Goal: Task Accomplishment & Management: Complete application form

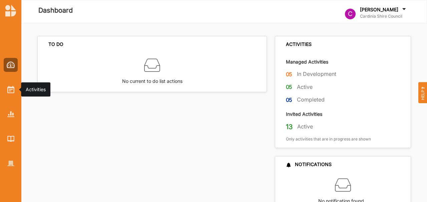
click at [10, 89] on img at bounding box center [10, 89] width 7 height 7
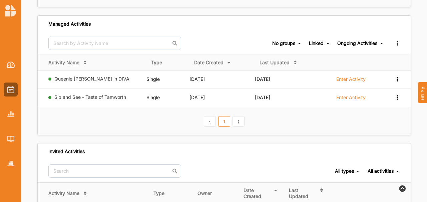
scroll to position [169, 0]
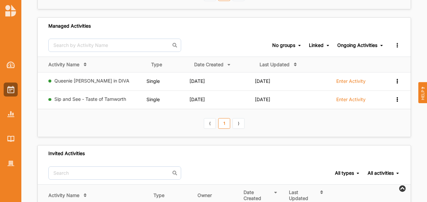
click at [234, 120] on link "⟩" at bounding box center [238, 123] width 12 height 11
click at [210, 121] on link "⟨" at bounding box center [210, 123] width 12 height 11
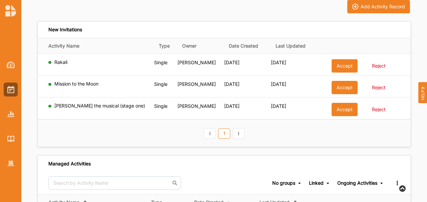
scroll to position [0, 0]
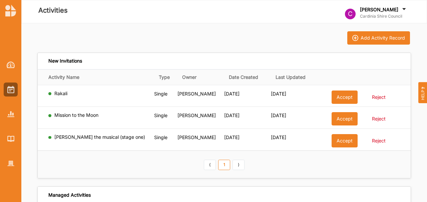
click at [211, 168] on link "⟨" at bounding box center [210, 165] width 12 height 11
click at [235, 166] on link "⟩" at bounding box center [238, 165] width 12 height 11
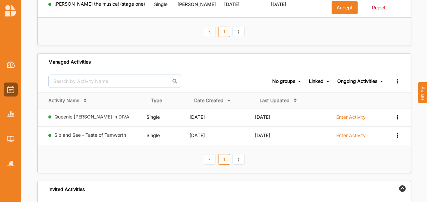
scroll to position [289, 0]
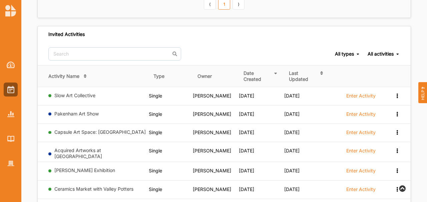
click at [414, 124] on div "Add Activity Record New Invitations Activity Name Type Owner Date Created Last …" at bounding box center [223, 24] width 405 height 579
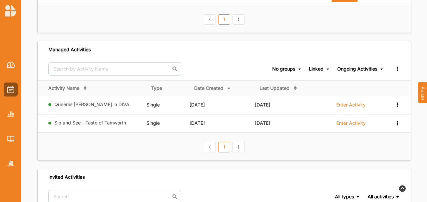
scroll to position [103, 0]
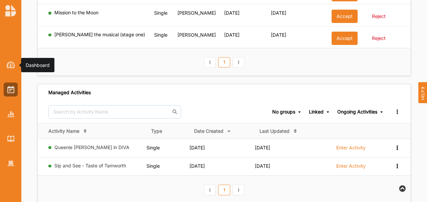
click at [10, 66] on img at bounding box center [11, 65] width 8 height 7
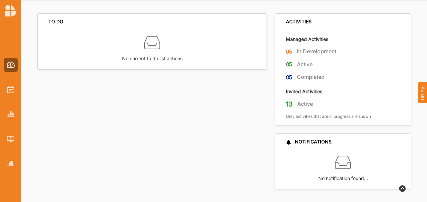
drag, startPoint x: 74, startPoint y: 130, endPoint x: 87, endPoint y: 108, distance: 25.4
click at [74, 129] on div "TO DO No current to do list actions" at bounding box center [153, 101] width 233 height 176
click at [287, 50] on label "05" at bounding box center [289, 52] width 7 height 8
click at [12, 88] on img at bounding box center [10, 89] width 7 height 7
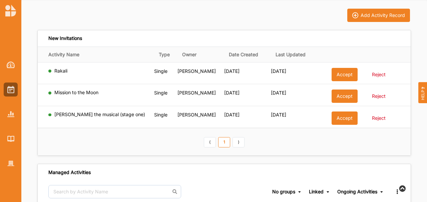
click at [239, 143] on link "⟩" at bounding box center [238, 142] width 12 height 11
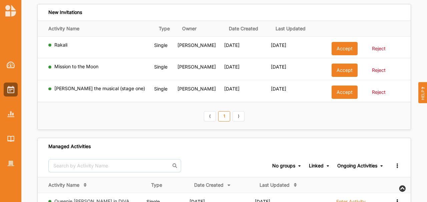
scroll to position [23, 0]
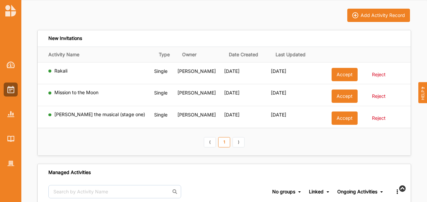
click at [342, 75] on button "Accept" at bounding box center [344, 74] width 26 height 13
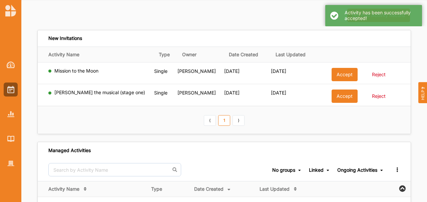
click at [342, 75] on button "Accept" at bounding box center [344, 74] width 26 height 13
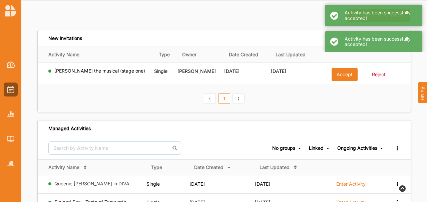
click at [342, 75] on button "Accept" at bounding box center [344, 74] width 26 height 13
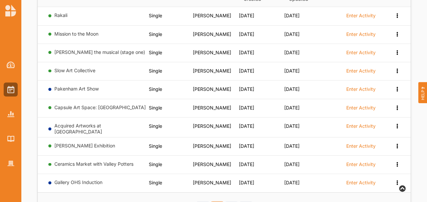
scroll to position [259, 0]
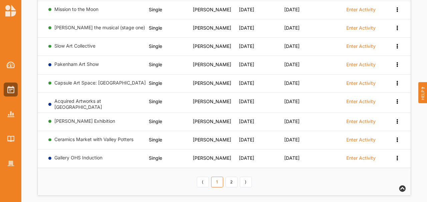
click at [232, 177] on link "2" at bounding box center [231, 182] width 12 height 11
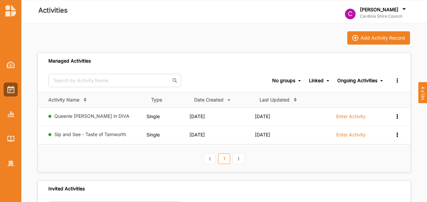
scroll to position [0, 0]
click at [352, 117] on label "Enter Activity" at bounding box center [350, 117] width 29 height 6
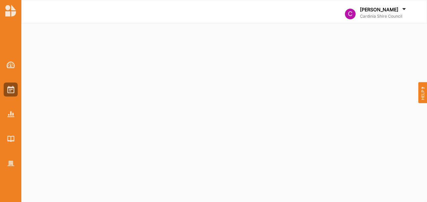
select select "2"
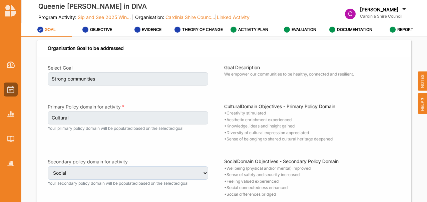
click at [115, 17] on span "Sip and See 2025 Win..." at bounding box center [104, 17] width 53 height 6
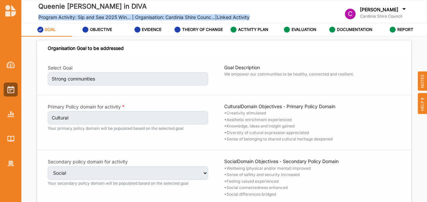
click at [115, 17] on span "Sip and See 2025 Win..." at bounding box center [104, 17] width 53 height 6
click at [12, 142] on img at bounding box center [10, 139] width 7 height 6
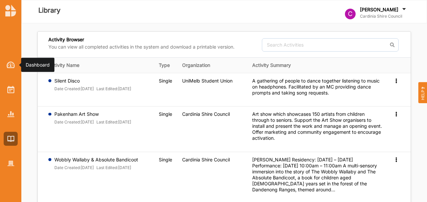
click at [7, 59] on div at bounding box center [11, 65] width 14 height 14
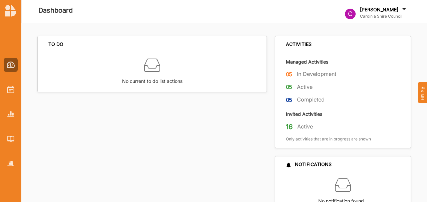
click at [390, 16] on label "Cardinia Shire Council" at bounding box center [383, 16] width 47 height 5
click at [396, 10] on label "[PERSON_NAME]" at bounding box center [379, 10] width 38 height 6
click at [6, 93] on div at bounding box center [11, 90] width 14 height 14
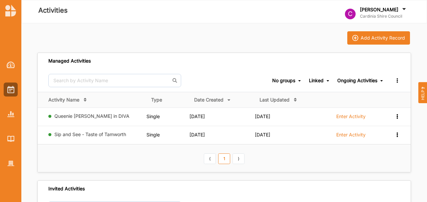
click at [238, 161] on link "⟩" at bounding box center [238, 159] width 12 height 11
click at [212, 161] on link "⟨" at bounding box center [210, 159] width 12 height 11
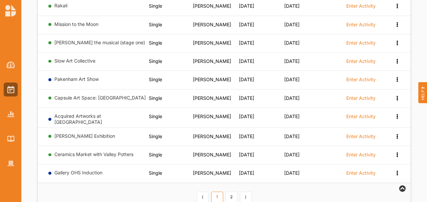
scroll to position [259, 0]
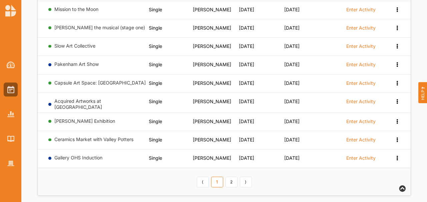
click at [229, 177] on link "2" at bounding box center [231, 182] width 12 height 11
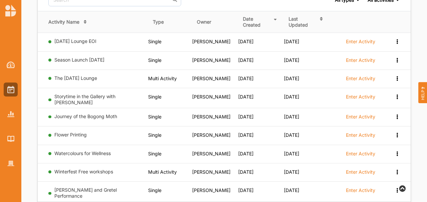
scroll to position [240, 0]
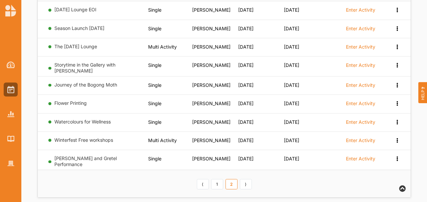
click at [217, 179] on link "1" at bounding box center [217, 184] width 12 height 11
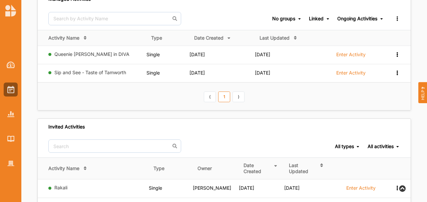
scroll to position [18, 0]
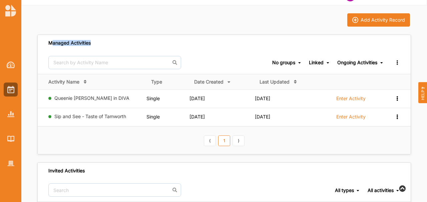
drag, startPoint x: 52, startPoint y: 43, endPoint x: 110, endPoint y: 43, distance: 57.7
click at [110, 43] on div "Managed Activities" at bounding box center [224, 43] width 373 height 16
click at [356, 97] on label "Enter Activity" at bounding box center [350, 99] width 29 height 6
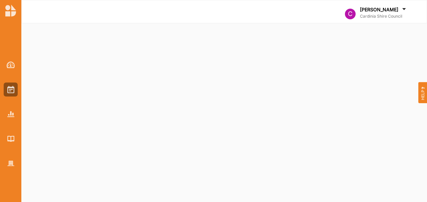
select select "2"
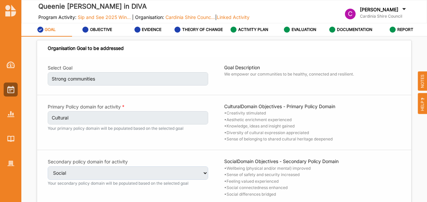
click at [105, 18] on span "Sip and See 2025 Win..." at bounding box center [104, 17] width 53 height 6
click at [110, 16] on span "Sip and See 2025 Win..." at bounding box center [104, 17] width 53 height 6
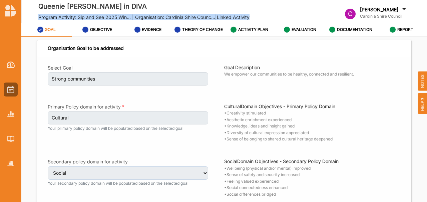
click at [110, 16] on span "Sip and See 2025 Win..." at bounding box center [104, 17] width 53 height 6
click at [112, 16] on span "Sip and See 2025 Win..." at bounding box center [104, 17] width 53 height 6
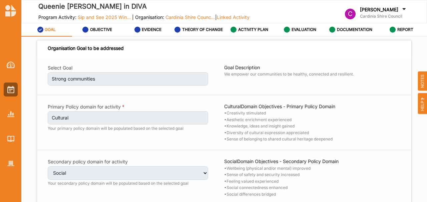
click at [121, 15] on span "Sip and See 2025 Win..." at bounding box center [104, 17] width 53 height 6
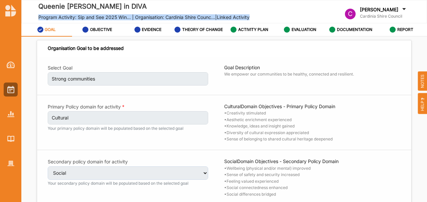
click at [121, 15] on span "Sip and See 2025 Win..." at bounding box center [104, 17] width 53 height 6
drag, startPoint x: 102, startPoint y: 19, endPoint x: 95, endPoint y: 18, distance: 7.7
click at [102, 19] on span "Sip and See 2025 Win..." at bounding box center [104, 17] width 53 height 6
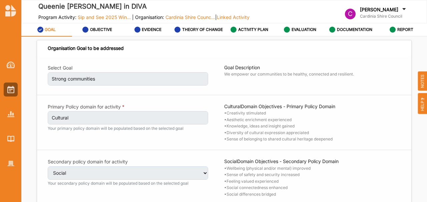
drag, startPoint x: 83, startPoint y: 17, endPoint x: 70, endPoint y: 17, distance: 13.7
click at [83, 17] on span "Sip and See 2025 Win..." at bounding box center [104, 17] width 53 height 6
drag, startPoint x: 91, startPoint y: 17, endPoint x: 118, endPoint y: 20, distance: 26.8
click at [118, 20] on span "Sip and See 2025 Win..." at bounding box center [104, 17] width 53 height 6
click at [12, 139] on img at bounding box center [10, 139] width 7 height 6
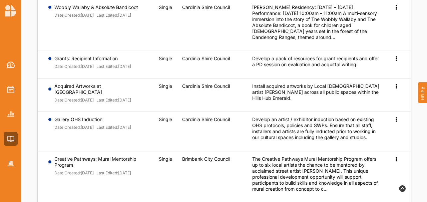
scroll to position [155, 0]
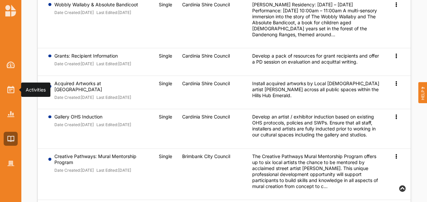
click at [12, 90] on img at bounding box center [10, 89] width 7 height 7
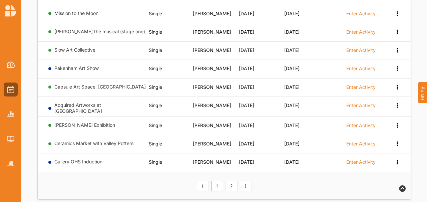
scroll to position [259, 0]
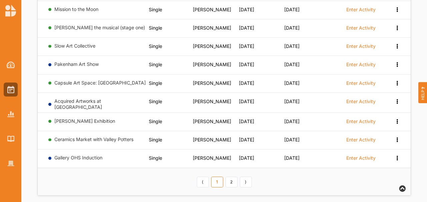
click at [234, 179] on link "2" at bounding box center [231, 182] width 12 height 11
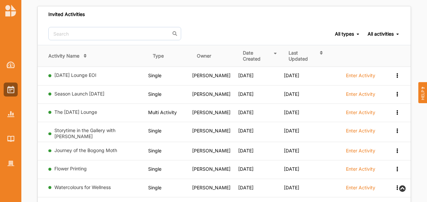
scroll to position [174, 0]
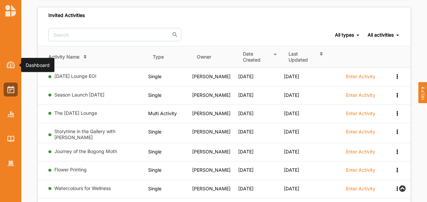
click at [11, 65] on img at bounding box center [11, 65] width 8 height 7
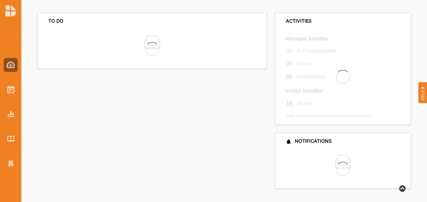
scroll to position [23, 0]
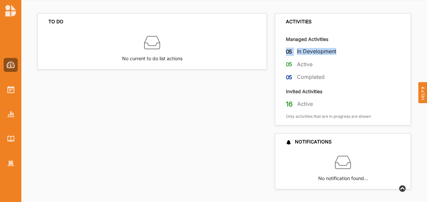
drag, startPoint x: 286, startPoint y: 51, endPoint x: 341, endPoint y: 50, distance: 54.3
click at [341, 50] on div "05 In Development" at bounding box center [348, 53] width 124 height 11
click at [10, 93] on img at bounding box center [10, 89] width 7 height 7
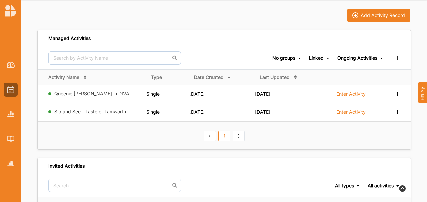
click at [396, 95] on icon at bounding box center [397, 93] width 6 height 5
click at [387, 118] on div "View Team" at bounding box center [379, 116] width 29 height 5
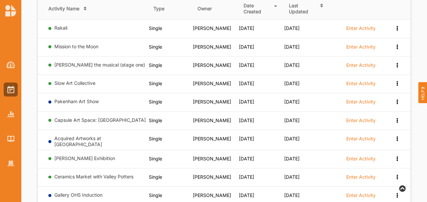
scroll to position [259, 0]
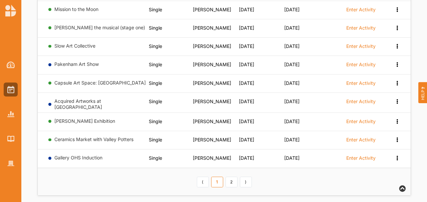
click at [225, 176] on div "⟨ 1 2 ⟩" at bounding box center [223, 181] width 57 height 11
click at [231, 177] on link "2" at bounding box center [231, 182] width 12 height 11
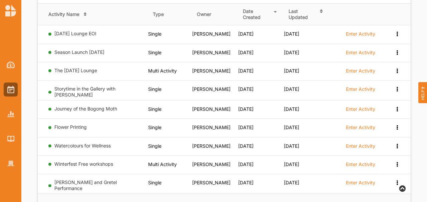
scroll to position [240, 0]
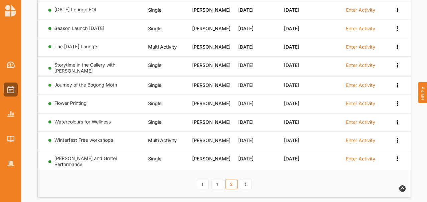
click at [245, 179] on link "⟩" at bounding box center [246, 184] width 12 height 11
click at [247, 179] on link "⟩" at bounding box center [246, 184] width 12 height 11
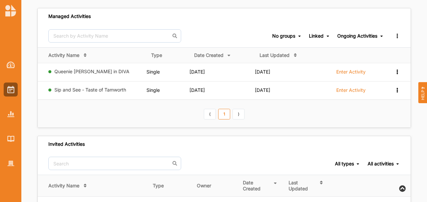
scroll to position [44, 0]
click at [343, 89] on label "Enter Activity" at bounding box center [350, 91] width 29 height 6
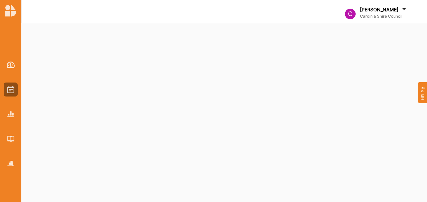
select select "2"
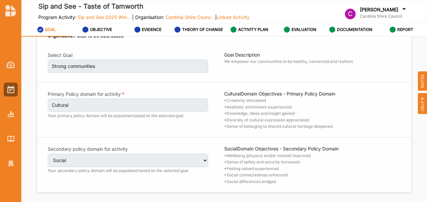
scroll to position [25, 0]
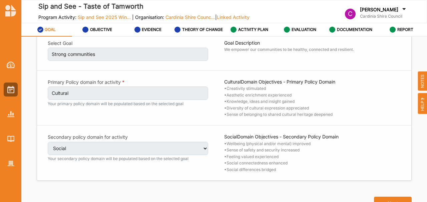
click at [114, 17] on span "Sip and See 2025 Win..." at bounding box center [104, 17] width 53 height 6
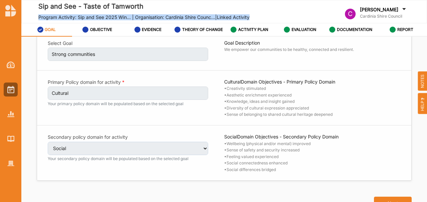
click at [114, 17] on span "Sip and See 2025 Win..." at bounding box center [104, 17] width 53 height 6
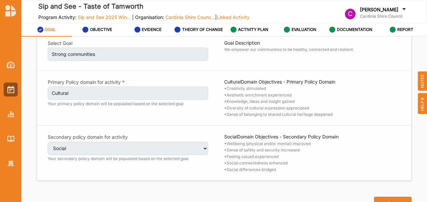
click at [114, 17] on span "Sip and See 2025 Win..." at bounding box center [104, 17] width 53 height 6
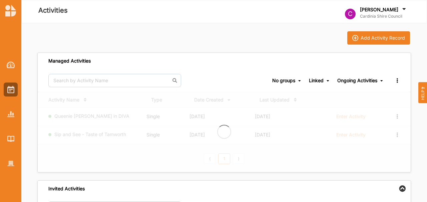
scroll to position [44, 0]
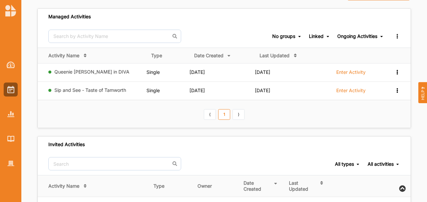
click at [78, 76] on div "Queenie [PERSON_NAME] in DIVA" at bounding box center [95, 73] width 95 height 8
click at [352, 70] on label "Enter Activity" at bounding box center [350, 72] width 29 height 6
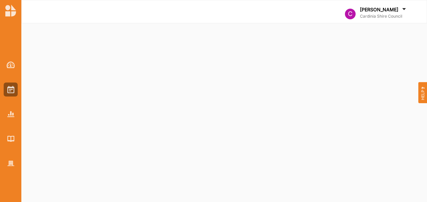
select select "2"
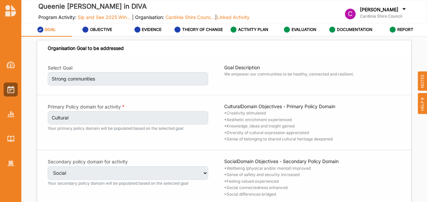
click at [109, 18] on span "Sip and See 2025 Win..." at bounding box center [104, 17] width 53 height 6
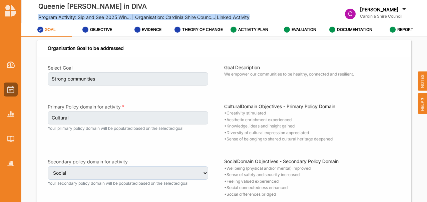
click at [109, 18] on span "Sip and See 2025 Win..." at bounding box center [104, 17] width 53 height 6
click at [108, 29] on label "OBJECTIVE" at bounding box center [101, 29] width 22 height 5
select select "2"
select select "9"
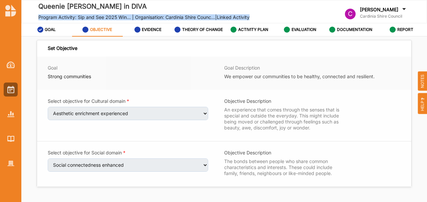
click at [57, 31] on link "GOAL" at bounding box center [46, 29] width 51 height 13
select select "2"
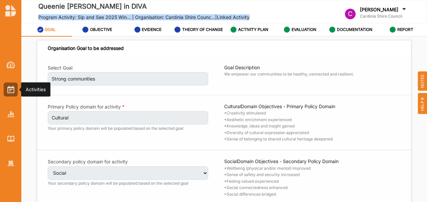
click at [7, 88] on div at bounding box center [11, 90] width 14 height 14
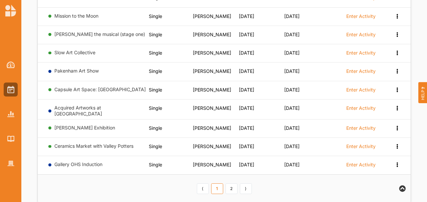
scroll to position [259, 0]
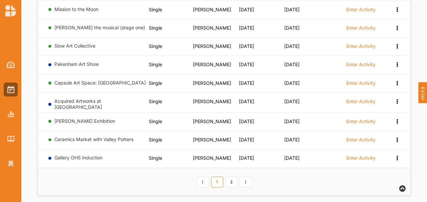
click at [228, 177] on link "2" at bounding box center [231, 182] width 12 height 11
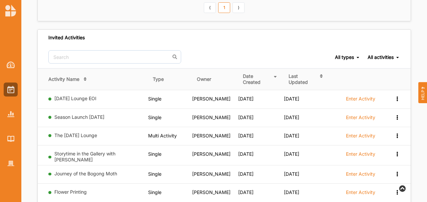
scroll to position [240, 0]
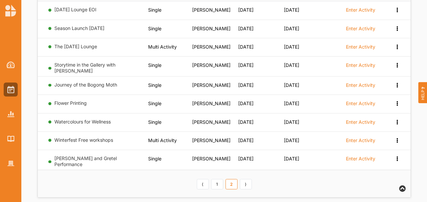
click at [222, 179] on link "1" at bounding box center [217, 184] width 12 height 11
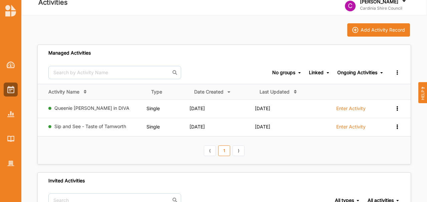
scroll to position [0, 0]
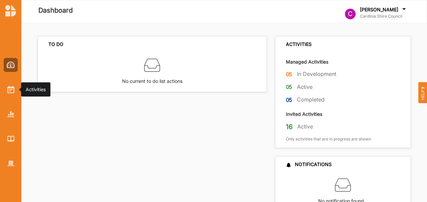
drag, startPoint x: 15, startPoint y: 89, endPoint x: 34, endPoint y: 78, distance: 22.2
click at [15, 89] on div at bounding box center [11, 90] width 14 height 14
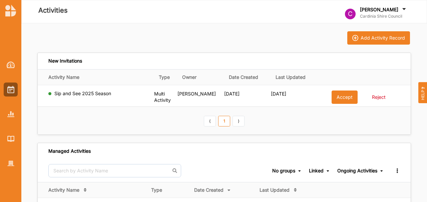
click at [376, 35] on button "Add Activity Record" at bounding box center [378, 37] width 63 height 13
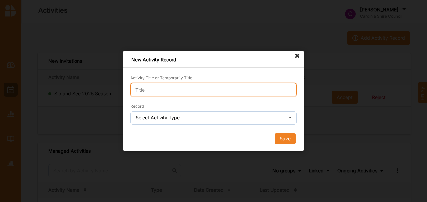
click at [203, 94] on input "Activity Title or Temporarily Title" at bounding box center [213, 89] width 166 height 13
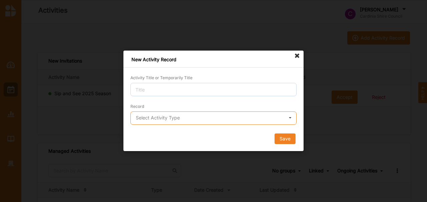
click at [205, 117] on input "text" at bounding box center [213, 118] width 165 height 13
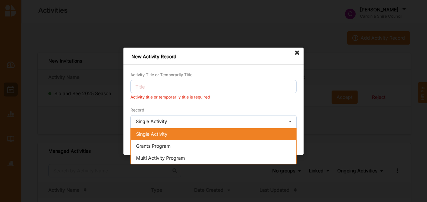
click at [190, 134] on div "Single Activity" at bounding box center [213, 134] width 165 height 12
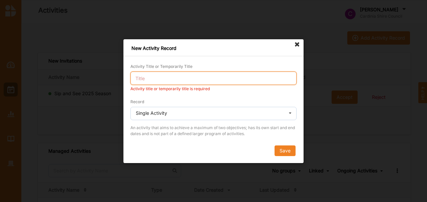
click at [161, 73] on input "Activity Title or Temporarily Title" at bounding box center [213, 78] width 166 height 13
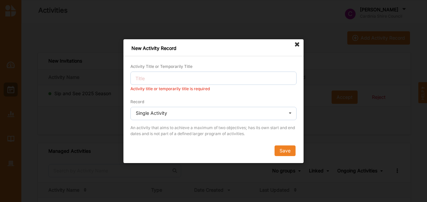
click at [296, 44] on icon at bounding box center [297, 44] width 11 height 11
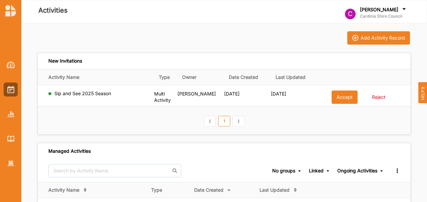
click at [389, 38] on div "Add Activity Record" at bounding box center [382, 38] width 44 height 6
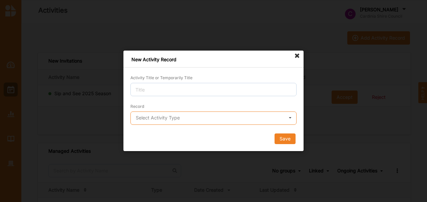
click at [210, 117] on input "text" at bounding box center [213, 118] width 165 height 13
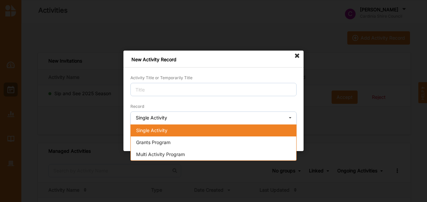
click at [201, 132] on div "Single Activity" at bounding box center [213, 131] width 165 height 12
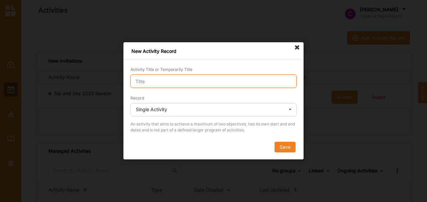
click at [174, 81] on input "Activity Title or Temporarily Title" at bounding box center [213, 81] width 166 height 13
click at [164, 84] on input "[PERSON_NAME]" at bounding box center [213, 81] width 166 height 13
drag, startPoint x: 167, startPoint y: 81, endPoint x: 107, endPoint y: 78, distance: 60.1
click at [113, 79] on div "New Activity Record Activity Title or Temporarily Title [PERSON_NAME] Mar Recor…" at bounding box center [213, 101] width 427 height 202
paste input "A Night with [PERSON_NAME]"
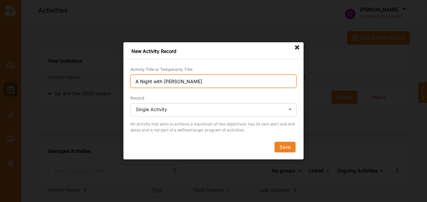
type input "A Night with [PERSON_NAME]"
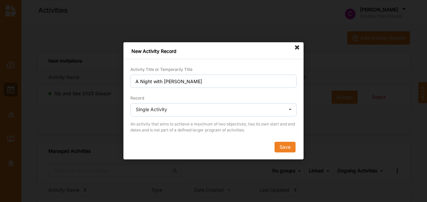
click at [287, 143] on button "Save" at bounding box center [284, 147] width 21 height 11
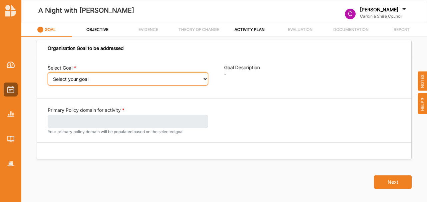
click at [99, 83] on select "Select your goal Strong communities Liveable places Thriving environments Prosp…" at bounding box center [128, 78] width 160 height 13
select select "333"
click at [48, 77] on select "Select your goal Strong communities Liveable places Thriving environments Prosp…" at bounding box center [128, 78] width 160 height 13
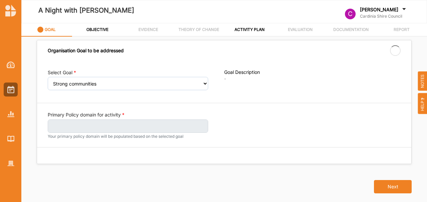
select select "333"
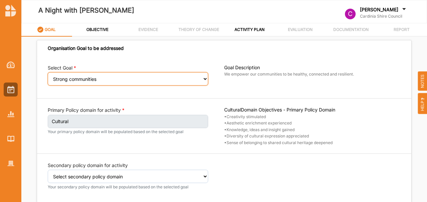
click at [95, 79] on select "Select your goal Strong communities Liveable places Thriving environments Prosp…" at bounding box center [128, 78] width 160 height 13
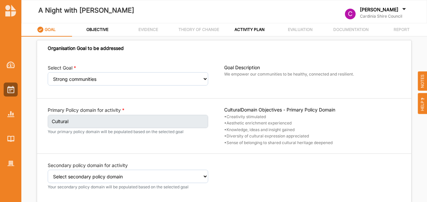
click at [220, 94] on div "Select Goal Select your goal Strong communities Liveable places Thriving enviro…" at bounding box center [224, 130] width 374 height 146
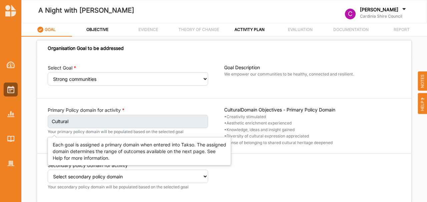
scroll to position [22, 0]
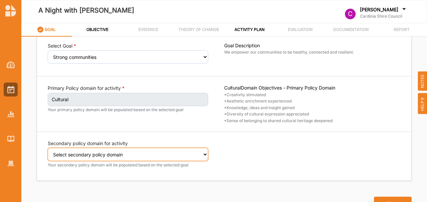
click at [119, 151] on select "Select secondary policy domain No second domain for this activity Cultural Soci…" at bounding box center [128, 154] width 160 height 13
click at [48, 148] on select "Select secondary policy domain No second domain for this activity Cultural Soci…" at bounding box center [128, 154] width 160 height 13
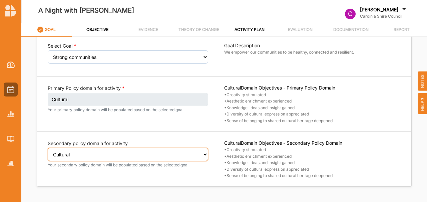
click at [107, 149] on select "Select secondary policy domain No second domain for this activity Cultural Soci…" at bounding box center [128, 154] width 160 height 13
click at [48, 148] on select "Select secondary policy domain No second domain for this activity Cultural Soci…" at bounding box center [128, 154] width 160 height 13
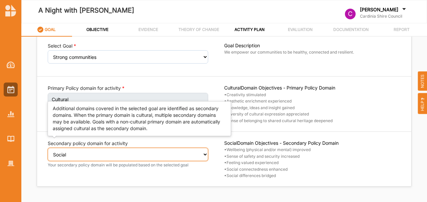
click at [139, 156] on select "Select secondary policy domain No second domain for this activity Cultural Soci…" at bounding box center [128, 154] width 160 height 13
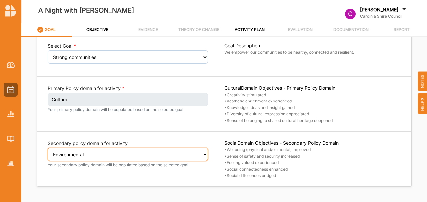
click at [48, 148] on select "Select secondary policy domain No second domain for this activity Cultural Soci…" at bounding box center [128, 154] width 160 height 13
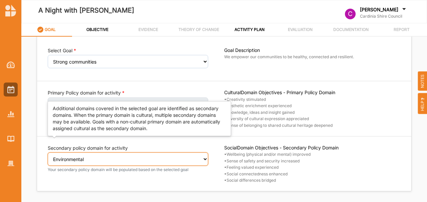
scroll to position [27, 0]
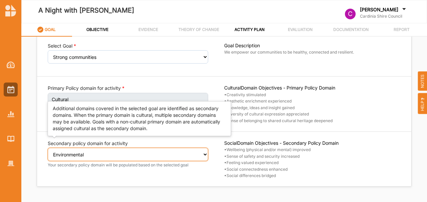
click at [102, 152] on select "Select secondary policy domain No second domain for this activity Cultural Soci…" at bounding box center [128, 154] width 160 height 13
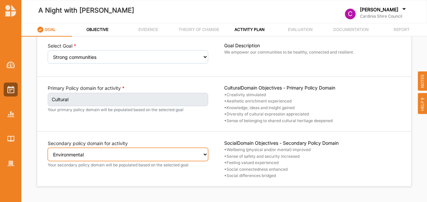
scroll to position [22, 0]
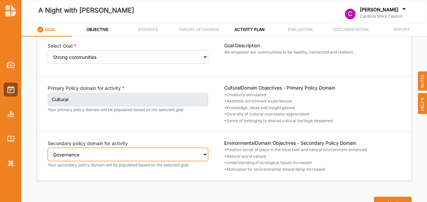
click at [48, 148] on select "Select secondary policy domain No second domain for this activity Cultural Soci…" at bounding box center [128, 154] width 160 height 13
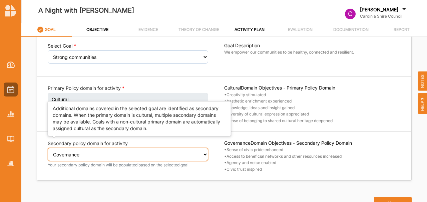
click at [97, 153] on select "Select secondary policy domain No second domain for this activity Cultural Soci…" at bounding box center [128, 154] width 160 height 13
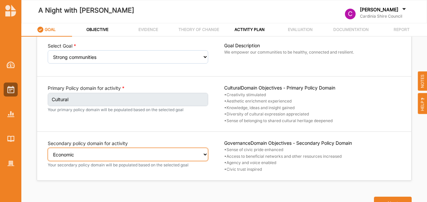
click at [48, 148] on select "Select secondary policy domain No second domain for this activity Cultural Soci…" at bounding box center [128, 154] width 160 height 13
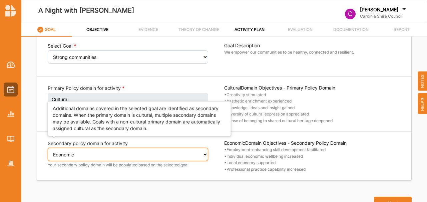
click at [91, 153] on select "Select secondary policy domain No second domain for this activity Cultural Soci…" at bounding box center [128, 154] width 160 height 13
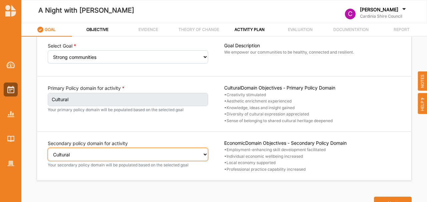
click at [48, 148] on select "Select secondary policy domain No second domain for this activity Cultural Soci…" at bounding box center [128, 154] width 160 height 13
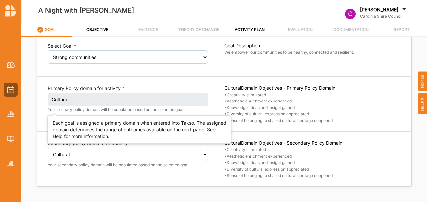
click at [72, 99] on label "Cultural" at bounding box center [128, 99] width 160 height 13
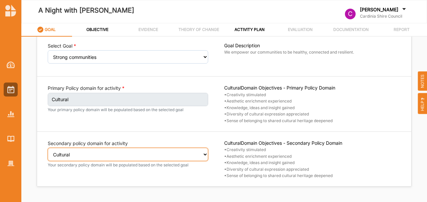
click at [98, 158] on select "Select secondary policy domain No second domain for this activity Cultural Soci…" at bounding box center [128, 154] width 160 height 13
select select "2"
click at [48, 148] on select "Select secondary policy domain No second domain for this activity Cultural Soci…" at bounding box center [128, 154] width 160 height 13
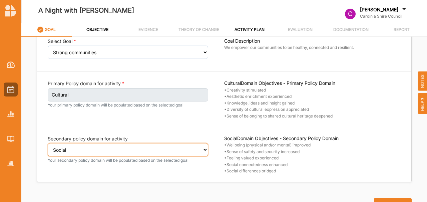
scroll to position [28, 0]
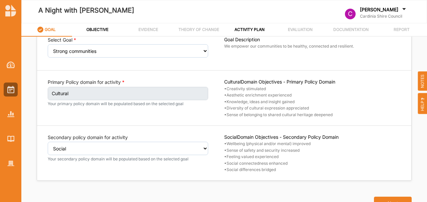
click at [387, 198] on button "Next" at bounding box center [393, 203] width 38 height 13
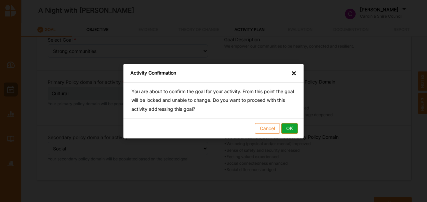
click at [289, 126] on button "OK" at bounding box center [289, 128] width 17 height 11
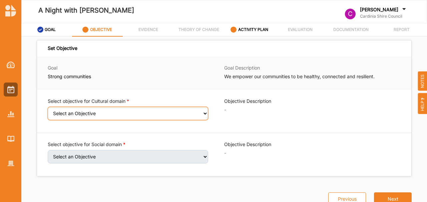
click at [115, 113] on select "Select an Objective Creativity stimulated Aesthetic enrichment experienced Know…" at bounding box center [128, 113] width 160 height 13
select select "1"
click at [48, 111] on select "Select an Objective Creativity stimulated Aesthetic enrichment experienced Know…" at bounding box center [128, 113] width 160 height 13
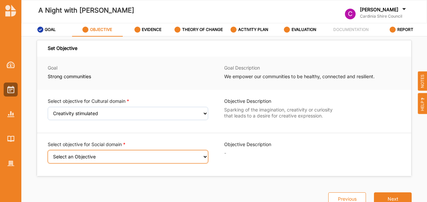
click at [109, 158] on select "Select an Objective Wellbeing (physical and/or mental) improved Sense of safety…" at bounding box center [128, 156] width 160 height 13
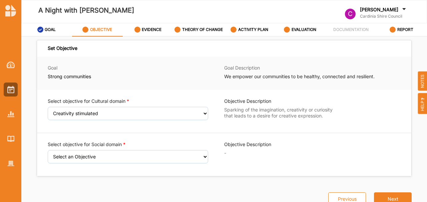
click at [281, 129] on div "Select objective for Cultural domain Select an Objective Creativity stimulated …" at bounding box center [224, 133] width 374 height 86
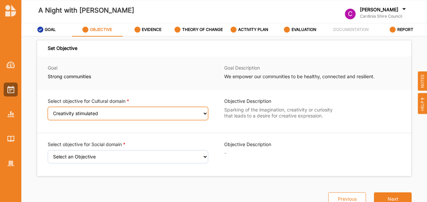
click at [124, 112] on select "Select an Objective Creativity stimulated Aesthetic enrichment experienced Know…" at bounding box center [128, 113] width 160 height 13
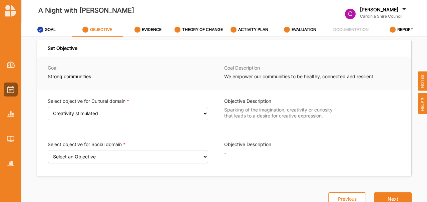
click at [323, 112] on label "Sparking of the imagination, creativity or curiosity that leads to a desire for…" at bounding box center [282, 113] width 116 height 12
click at [6, 87] on div at bounding box center [11, 90] width 14 height 14
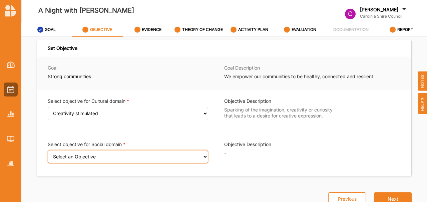
click at [108, 155] on select "Select an Objective Wellbeing (physical and/or mental) improved Sense of safety…" at bounding box center [128, 156] width 160 height 13
click at [48, 154] on select "Select an Objective Wellbeing (physical and/or mental) improved Sense of safety…" at bounding box center [128, 156] width 160 height 13
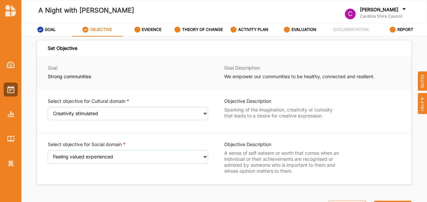
click at [118, 164] on div "Select objective for Social domain Select an Objective Wellbeing (physical and/…" at bounding box center [136, 158] width 176 height 35
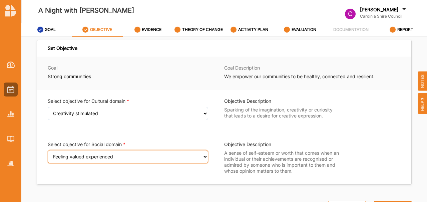
click at [118, 159] on select "Select an Objective Wellbeing (physical and/or mental) improved Sense of safety…" at bounding box center [128, 156] width 160 height 13
click at [48, 154] on select "Select an Objective Wellbeing (physical and/or mental) improved Sense of safety…" at bounding box center [128, 156] width 160 height 13
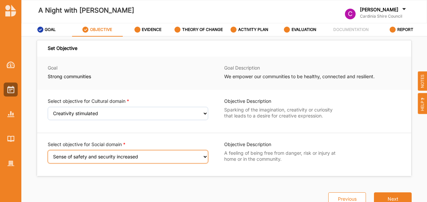
click at [95, 161] on select "Select an Objective Wellbeing (physical and/or mental) improved Sense of safety…" at bounding box center [128, 156] width 160 height 13
click at [48, 154] on select "Select an Objective Wellbeing (physical and/or mental) improved Sense of safety…" at bounding box center [128, 156] width 160 height 13
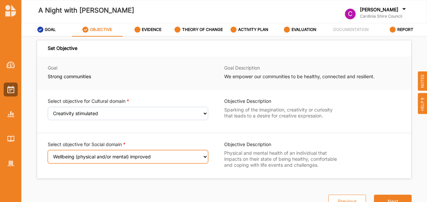
click at [139, 157] on select "Select an Objective Wellbeing (physical and/or mental) improved Sense of safety…" at bounding box center [128, 156] width 160 height 13
click at [48, 154] on select "Select an Objective Wellbeing (physical and/or mental) improved Sense of safety…" at bounding box center [128, 156] width 160 height 13
click at [122, 156] on select "Select an Objective Wellbeing (physical and/or mental) improved Sense of safety…" at bounding box center [128, 156] width 160 height 13
select select "9"
click at [48, 154] on select "Select an Objective Wellbeing (physical and/or mental) improved Sense of safety…" at bounding box center [128, 156] width 160 height 13
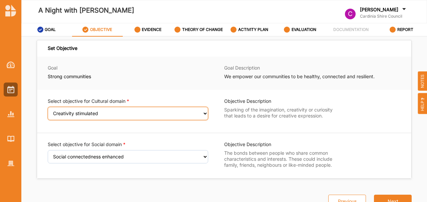
click at [122, 107] on select "Select an Objective Creativity stimulated Aesthetic enrichment experienced Know…" at bounding box center [128, 113] width 160 height 13
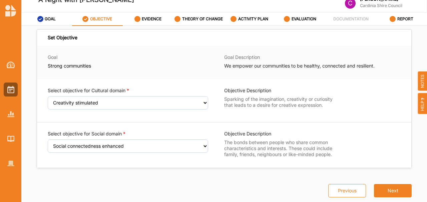
scroll to position [28, 0]
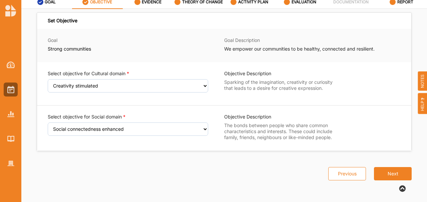
click at [351, 175] on button "Previous" at bounding box center [347, 173] width 38 height 13
select select "2"
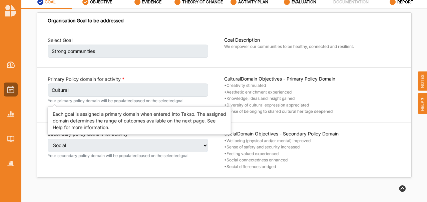
click at [157, 100] on small "Your primary policy domain will be populated based on the selected goal" at bounding box center [128, 100] width 160 height 5
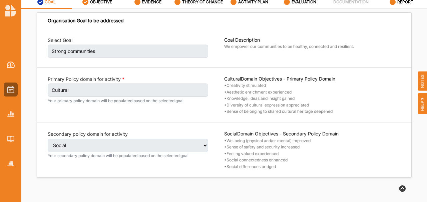
drag, startPoint x: 161, startPoint y: 125, endPoint x: 163, endPoint y: 136, distance: 10.9
click at [161, 127] on div "Select Goal Strong communities Goal Description We empower our communities to b…" at bounding box center [224, 103] width 374 height 149
drag, startPoint x: 163, startPoint y: 136, endPoint x: 185, endPoint y: 143, distance: 22.7
click at [164, 137] on div "Secondary policy domain for activity Select secondary policy domain No second d…" at bounding box center [128, 145] width 160 height 28
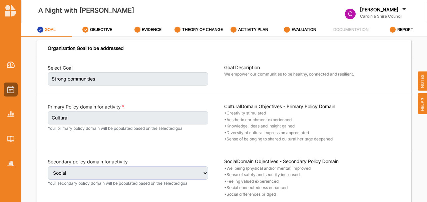
click at [59, 32] on link "GOAL" at bounding box center [46, 29] width 51 height 13
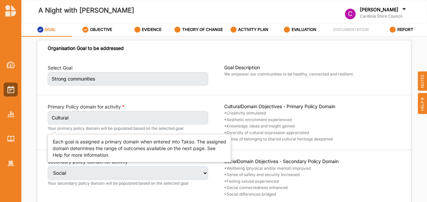
click at [185, 118] on label "Cultural" at bounding box center [128, 117] width 160 height 13
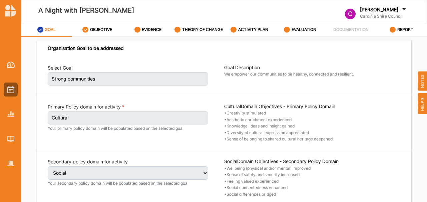
scroll to position [22, 0]
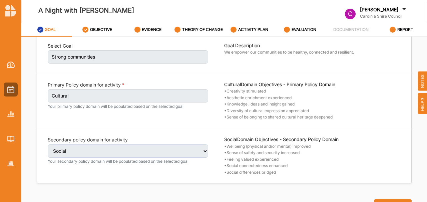
click at [370, 162] on div "Social Domain Objectives - Secondary Policy Domain • Wellbeing (physical and/or…" at bounding box center [312, 156] width 176 height 39
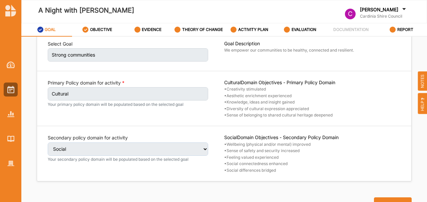
scroll to position [25, 0]
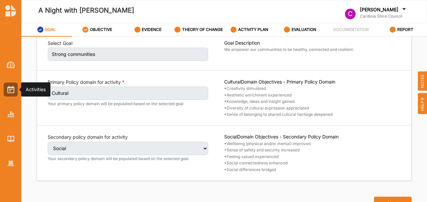
click at [5, 90] on div at bounding box center [11, 90] width 14 height 14
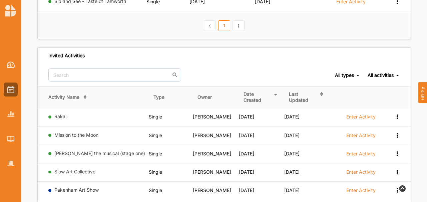
scroll to position [67, 0]
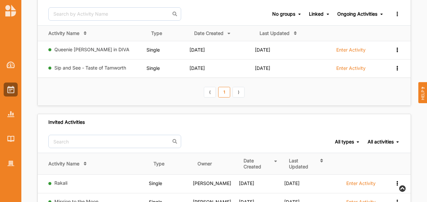
click at [218, 91] on link "1" at bounding box center [224, 92] width 12 height 11
click at [211, 93] on link "⟨" at bounding box center [210, 92] width 12 height 11
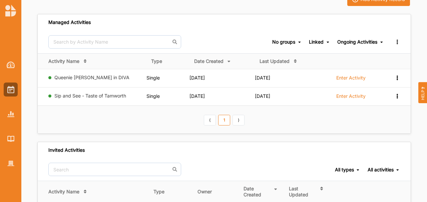
scroll to position [0, 0]
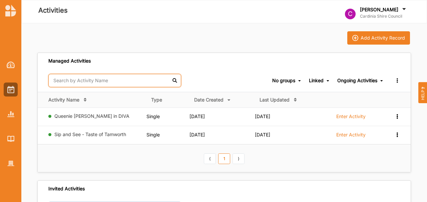
click at [75, 78] on input "text" at bounding box center [114, 80] width 133 height 13
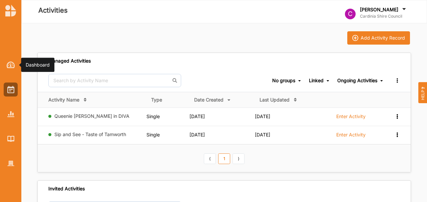
click at [11, 64] on img at bounding box center [11, 65] width 8 height 7
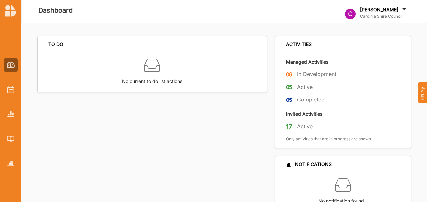
click at [287, 87] on label "05" at bounding box center [289, 87] width 7 height 8
drag, startPoint x: 287, startPoint y: 87, endPoint x: 200, endPoint y: 103, distance: 88.5
click at [287, 87] on label "05" at bounding box center [289, 87] width 7 height 8
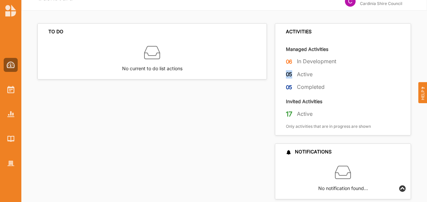
scroll to position [23, 0]
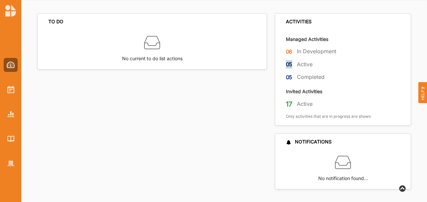
click at [15, 95] on div at bounding box center [11, 90] width 14 height 14
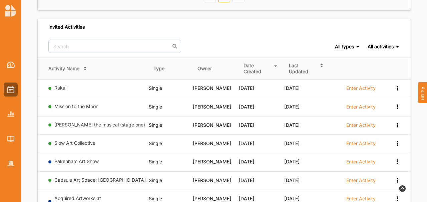
scroll to position [126, 0]
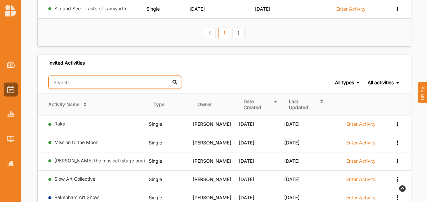
click at [77, 82] on input "text" at bounding box center [114, 82] width 133 height 13
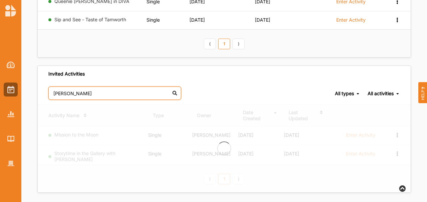
scroll to position [69, 0]
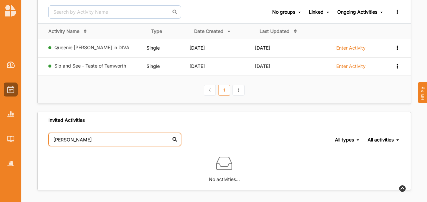
type input "[PERSON_NAME]"
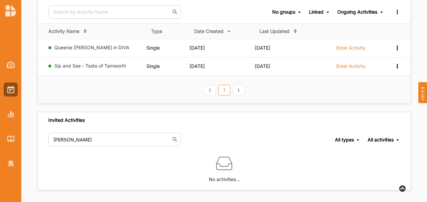
click at [14, 114] on img at bounding box center [10, 114] width 7 height 6
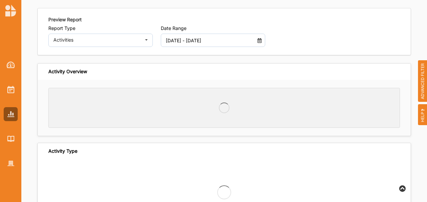
scroll to position [23, 0]
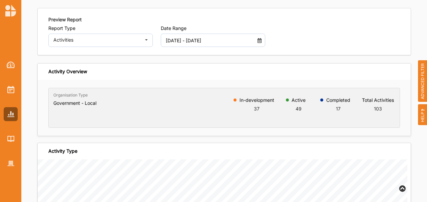
click at [11, 99] on div at bounding box center [10, 108] width 21 height 123
click at [11, 92] on img at bounding box center [10, 89] width 7 height 7
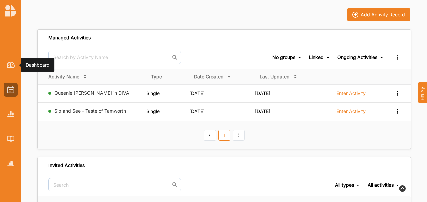
click at [9, 68] on div at bounding box center [11, 65] width 14 height 14
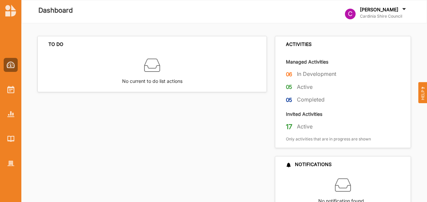
click at [392, 5] on div "C [PERSON_NAME] Cardinia Shire Council C Cardinia Shire ... User Profile Help L…" at bounding box center [381, 11] width 73 height 19
click at [13, 92] on img at bounding box center [10, 89] width 7 height 7
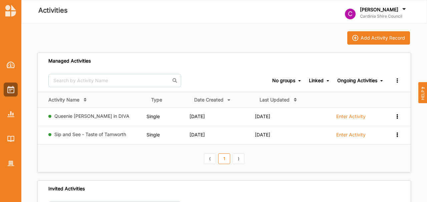
click at [365, 41] on button "Add Activity Record" at bounding box center [378, 37] width 63 height 13
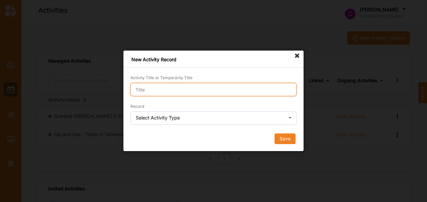
click at [203, 87] on input "Activity Title or Temporarily Title" at bounding box center [213, 89] width 166 height 13
paste input "A Night with [PERSON_NAME]"
type input "A Night with [PERSON_NAME]"
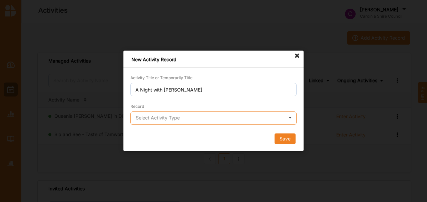
click at [233, 124] on input "text" at bounding box center [213, 118] width 165 height 13
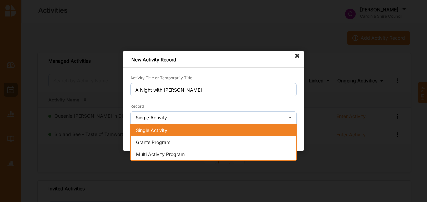
click at [201, 132] on div "Single Activity" at bounding box center [213, 131] width 165 height 12
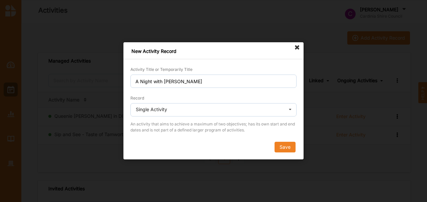
click at [285, 143] on button "Save" at bounding box center [284, 147] width 21 height 11
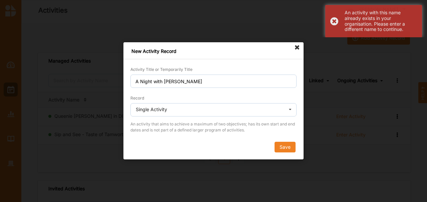
click at [297, 49] on icon at bounding box center [297, 47] width 11 height 11
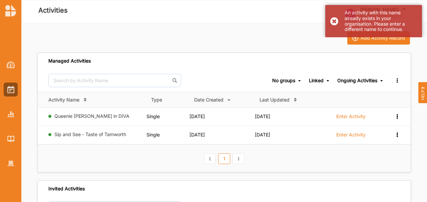
click at [12, 92] on img at bounding box center [10, 89] width 7 height 7
click at [11, 110] on div at bounding box center [11, 114] width 14 height 14
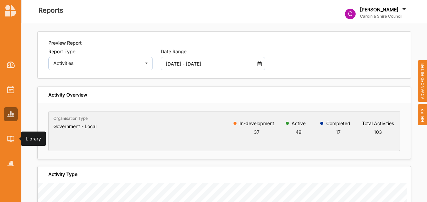
click at [14, 141] on img at bounding box center [10, 139] width 7 height 6
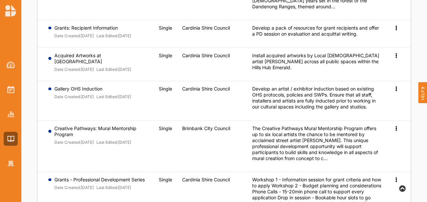
scroll to position [313, 0]
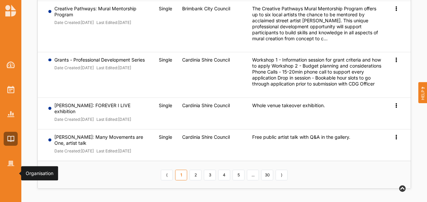
click at [13, 161] on img at bounding box center [10, 164] width 7 height 6
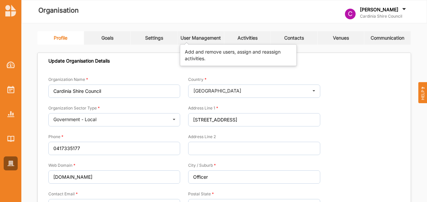
click at [215, 38] on div "User Management" at bounding box center [200, 38] width 40 height 6
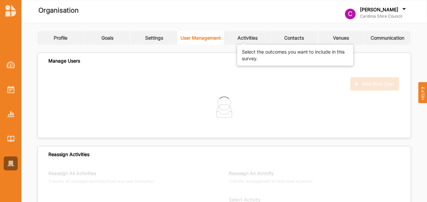
click at [250, 36] on div "Activities" at bounding box center [247, 38] width 20 height 6
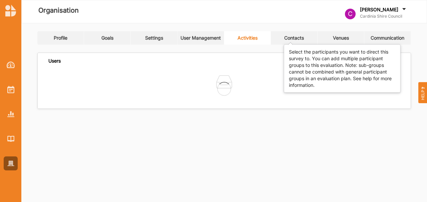
click at [301, 36] on div "Contacts" at bounding box center [294, 38] width 20 height 6
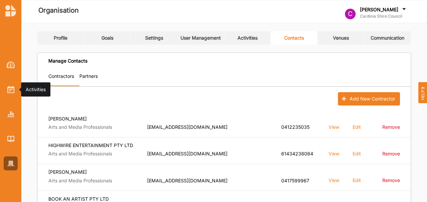
click at [13, 91] on img at bounding box center [10, 89] width 7 height 7
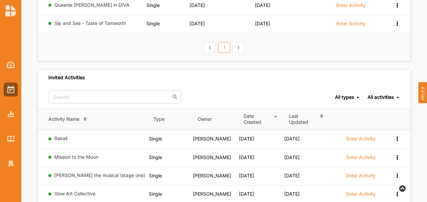
scroll to position [44, 0]
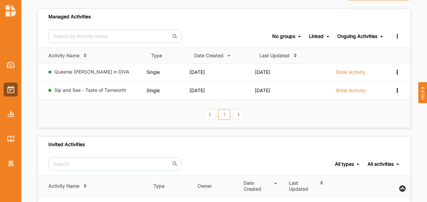
click at [374, 36] on div "Ongoing Activities" at bounding box center [357, 36] width 40 height 6
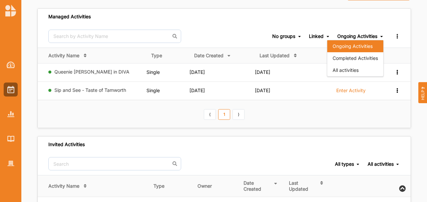
click at [353, 70] on div "All activities" at bounding box center [355, 70] width 56 height 12
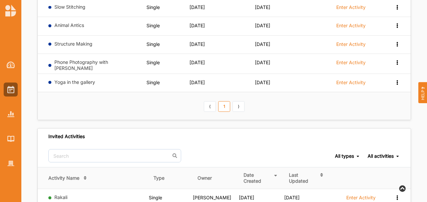
scroll to position [155, 0]
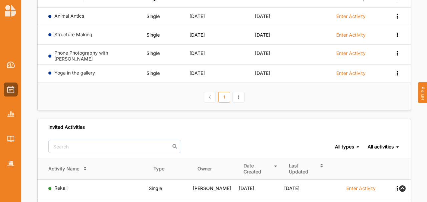
click at [239, 92] on link "⟩" at bounding box center [238, 97] width 12 height 11
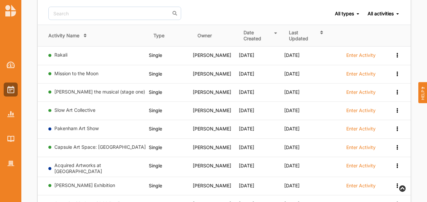
scroll to position [351, 0]
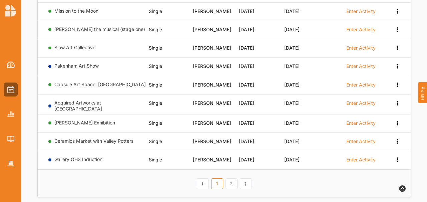
click at [227, 179] on link "2" at bounding box center [231, 184] width 12 height 11
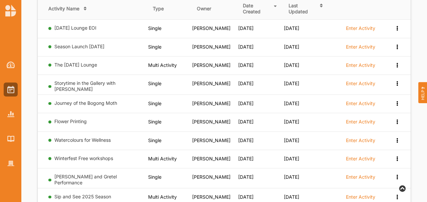
scroll to position [350, 0]
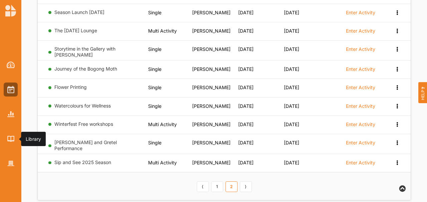
click at [15, 136] on div at bounding box center [11, 139] width 14 height 14
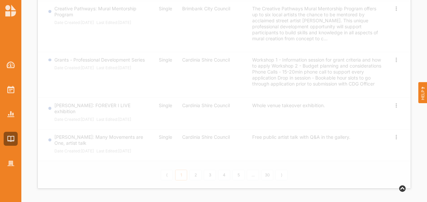
scroll to position [313, 0]
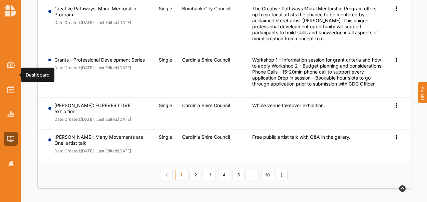
click at [14, 67] on img at bounding box center [11, 65] width 8 height 7
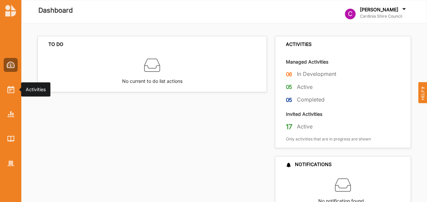
click at [11, 88] on img at bounding box center [10, 89] width 7 height 7
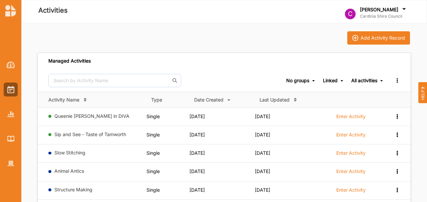
click at [362, 34] on button "Add Activity Record" at bounding box center [378, 37] width 63 height 13
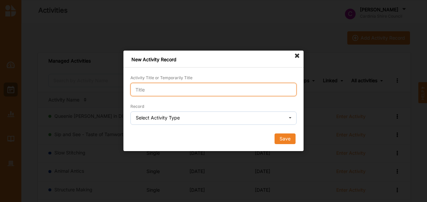
click at [179, 90] on input "Activity Title or Temporarily Title" at bounding box center [213, 89] width 166 height 13
paste input "A Night with [PERSON_NAME]"
drag, startPoint x: 164, startPoint y: 89, endPoint x: 79, endPoint y: 85, distance: 85.8
click at [77, 85] on div "New Activity Record Activity Title or Temporarily Title A Night with [PERSON_NA…" at bounding box center [213, 101] width 427 height 202
type input "[PERSON_NAME]"
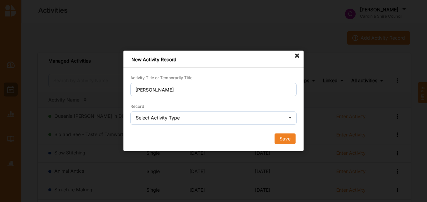
click at [176, 120] on div "Select Activity Type" at bounding box center [158, 118] width 44 height 5
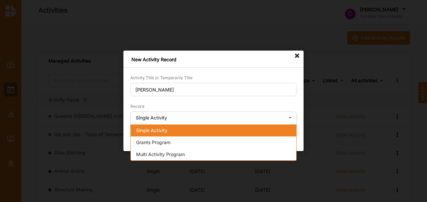
click at [176, 133] on div "Single Activity" at bounding box center [213, 131] width 165 height 12
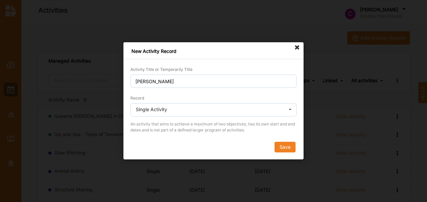
click at [286, 142] on button "Save" at bounding box center [284, 147] width 21 height 11
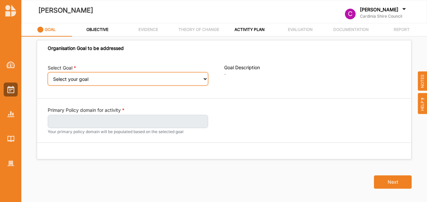
click at [103, 77] on select "Select your goal Strong communities Liveable places Thriving environments Prosp…" at bounding box center [128, 78] width 160 height 13
click at [90, 83] on select "Select your goal Strong communities Liveable places Thriving environments Prosp…" at bounding box center [128, 78] width 160 height 13
select select "333"
click at [48, 77] on select "Select your goal Strong communities Liveable places Thriving environments Prosp…" at bounding box center [128, 78] width 160 height 13
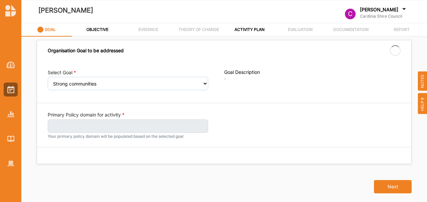
select select "333"
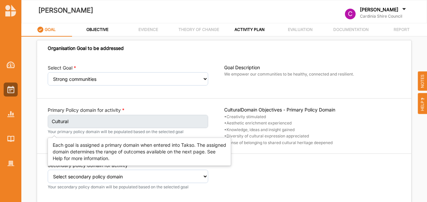
click at [106, 118] on label "Cultural" at bounding box center [128, 121] width 160 height 13
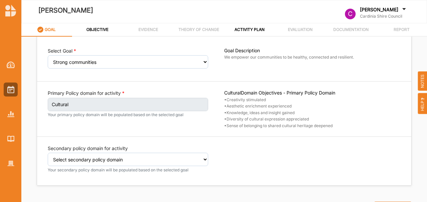
scroll to position [22, 0]
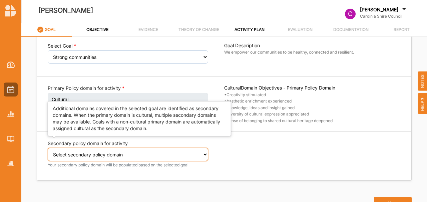
click at [109, 154] on select "Select secondary policy domain No second domain for this activity Cultural Soci…" at bounding box center [128, 154] width 160 height 13
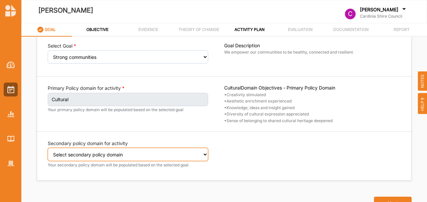
select select "1"
click at [48, 148] on select "Select secondary policy domain No second domain for this activity Cultural Soci…" at bounding box center [128, 154] width 160 height 13
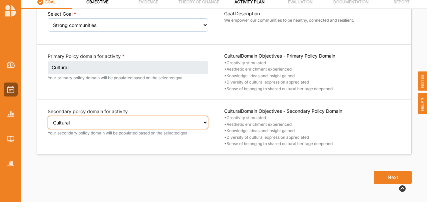
scroll to position [28, 0]
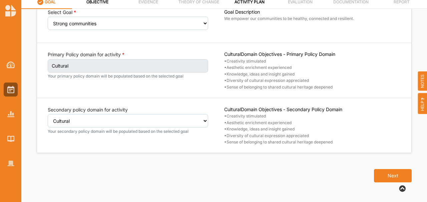
click at [362, 170] on div "Next" at bounding box center [224, 171] width 383 height 37
click at [376, 172] on button "Next" at bounding box center [393, 175] width 38 height 13
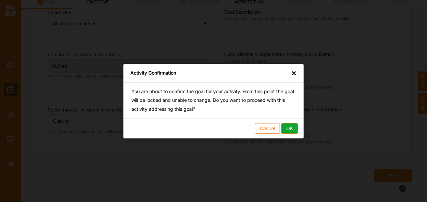
click at [288, 129] on button "OK" at bounding box center [289, 128] width 17 height 11
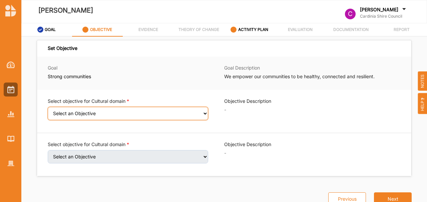
click at [147, 113] on select "Select an Objective Creativity stimulated Aesthetic enrichment experienced Know…" at bounding box center [128, 113] width 160 height 13
select select "1"
click at [48, 111] on select "Select an Objective Creativity stimulated Aesthetic enrichment experienced Know…" at bounding box center [128, 113] width 160 height 13
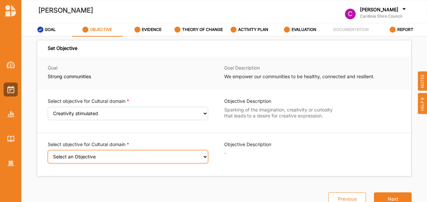
click at [119, 157] on select "Select an Objective Aesthetic enrichment experienced Knowledge, ideas and insig…" at bounding box center [128, 156] width 160 height 13
select select "2"
click at [48, 154] on select "Select an Objective Aesthetic enrichment experienced Knowledge, ideas and insig…" at bounding box center [128, 156] width 160 height 13
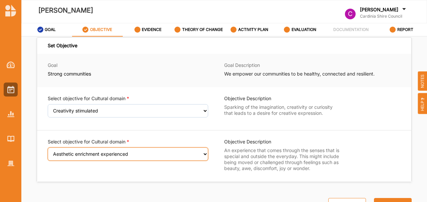
scroll to position [4, 0]
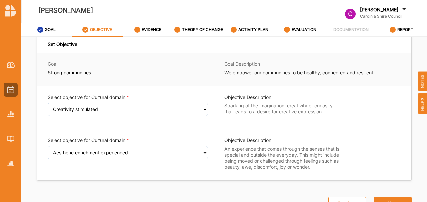
click at [388, 202] on button "Next" at bounding box center [393, 203] width 38 height 13
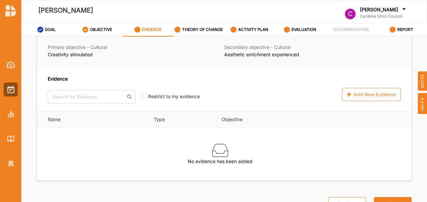
scroll to position [59, 0]
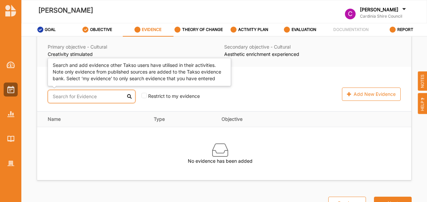
click at [96, 101] on input "text" at bounding box center [92, 96] width 88 height 13
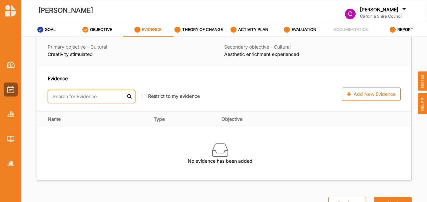
click at [96, 101] on input "text" at bounding box center [92, 96] width 88 height 13
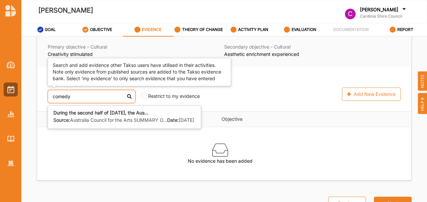
click at [94, 113] on b "During the second half of [DATE], the Aus..." at bounding box center [100, 113] width 95 height 6
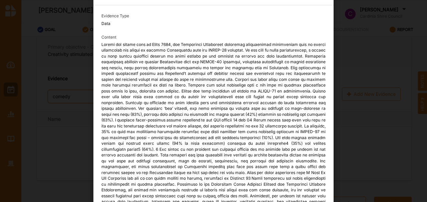
scroll to position [0, 0]
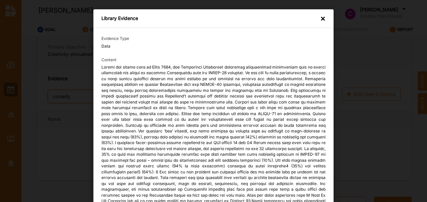
type input "comedy"
click at [321, 19] on div "×" at bounding box center [322, 19] width 5 height 8
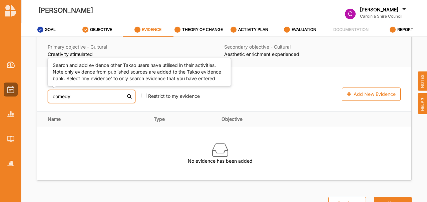
click at [78, 97] on input "comedy" at bounding box center [92, 96] width 88 height 13
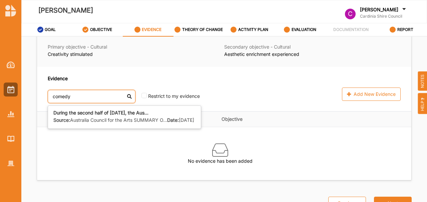
drag, startPoint x: 79, startPoint y: 97, endPoint x: 26, endPoint y: 93, distance: 53.2
click at [26, 93] on div "Evidence about Objectives Export Download Evidence Goal Strong communities Goal…" at bounding box center [223, 127] width 405 height 180
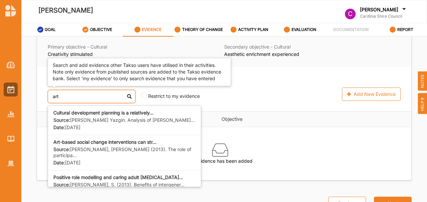
scroll to position [35, 0]
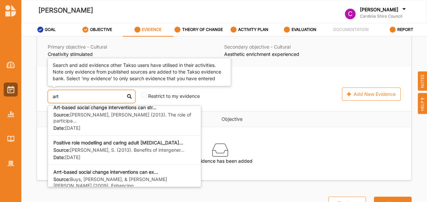
drag, startPoint x: 94, startPoint y: 100, endPoint x: 16, endPoint y: 100, distance: 78.7
click at [16, 100] on div "[PERSON_NAME] C [PERSON_NAME] Cardinia Shire Council C Cardinia Shire ... User …" at bounding box center [213, 115] width 427 height 230
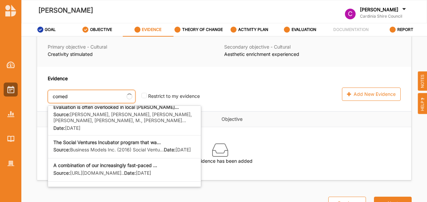
scroll to position [0, 0]
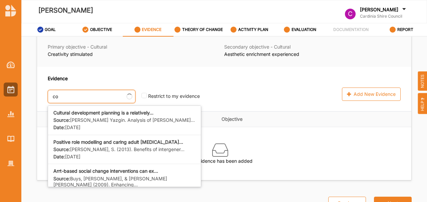
type input "c"
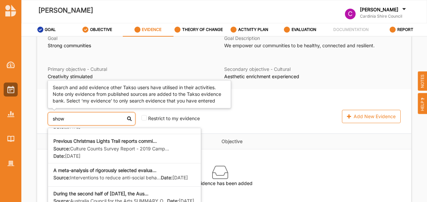
scroll to position [111, 0]
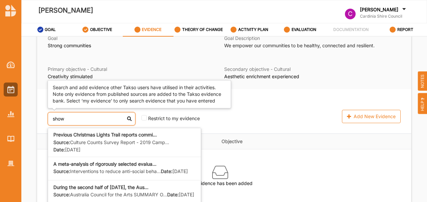
drag, startPoint x: 79, startPoint y: 119, endPoint x: 15, endPoint y: 118, distance: 63.4
click at [15, 118] on div "[PERSON_NAME] C [PERSON_NAME] Cardinia Shire Council C Cardinia Shire ... User …" at bounding box center [213, 115] width 427 height 230
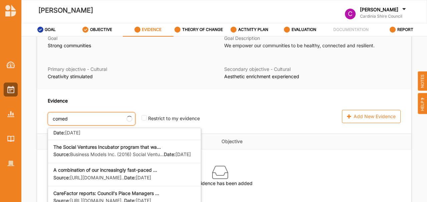
scroll to position [0, 0]
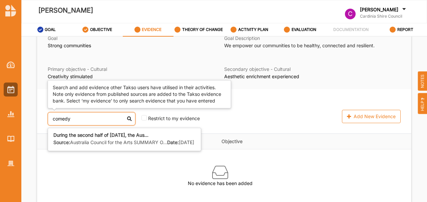
click at [105, 119] on input "comedy" at bounding box center [92, 118] width 88 height 13
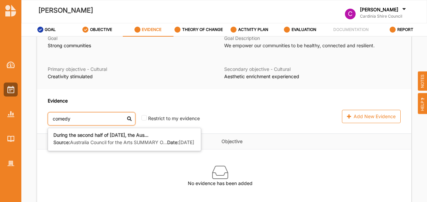
drag, startPoint x: 97, startPoint y: 119, endPoint x: 3, endPoint y: 99, distance: 95.5
click at [0, 101] on div "[PERSON_NAME] C [PERSON_NAME] Cardinia Shire Council C Cardinia Shire ... User …" at bounding box center [213, 115] width 427 height 230
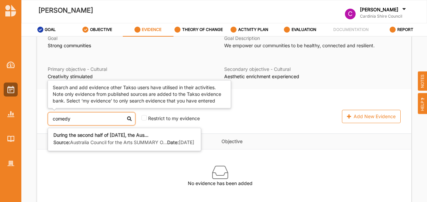
click at [92, 123] on input "comedy" at bounding box center [92, 118] width 88 height 13
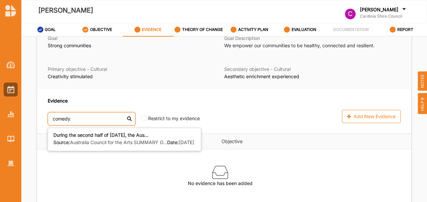
drag, startPoint x: 92, startPoint y: 119, endPoint x: 0, endPoint y: 118, distance: 91.7
click at [0, 119] on div "[PERSON_NAME] C [PERSON_NAME] Cardinia Shire Council C Cardinia Shire ... User …" at bounding box center [213, 115] width 427 height 230
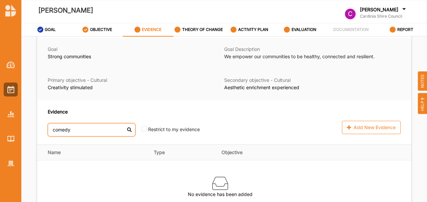
scroll to position [59, 0]
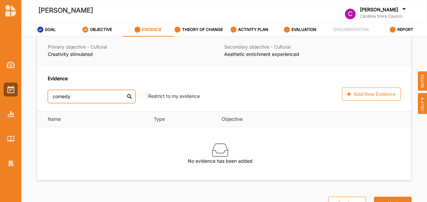
click at [58, 96] on input "comedy" at bounding box center [92, 96] width 88 height 13
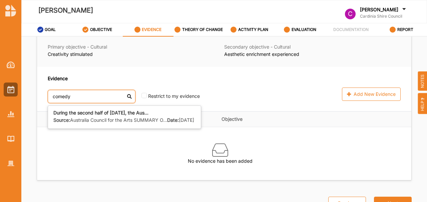
type input "cmedy"
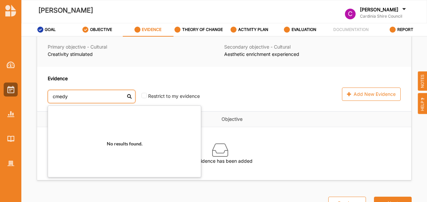
drag, startPoint x: 82, startPoint y: 99, endPoint x: 0, endPoint y: 96, distance: 82.4
click at [0, 97] on div "[PERSON_NAME] C [PERSON_NAME] Cardinia Shire Council C Cardinia Shire ... User …" at bounding box center [213, 115] width 427 height 230
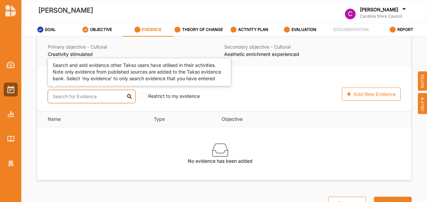
click at [63, 98] on input "text" at bounding box center [92, 96] width 88 height 13
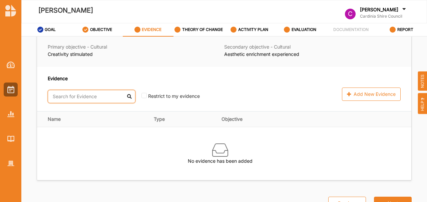
click at [85, 98] on input "text" at bounding box center [92, 96] width 88 height 13
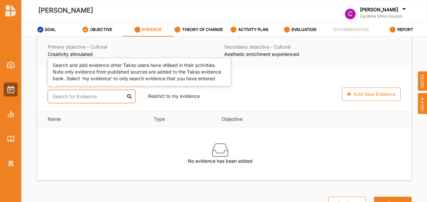
click at [87, 98] on input "text" at bounding box center [92, 96] width 88 height 13
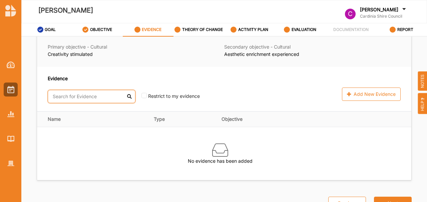
paste input "International Journal of Arts Management"
type input "International Journal of Arts Management"
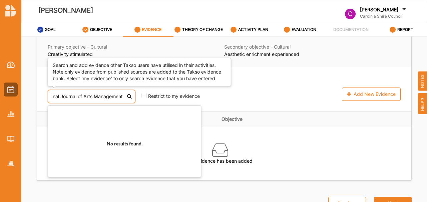
click at [100, 96] on input "International Journal of Arts Management" at bounding box center [92, 96] width 88 height 13
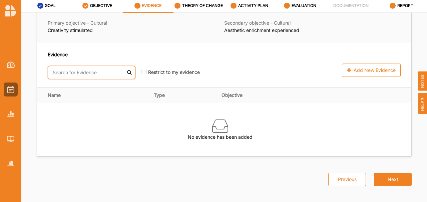
scroll to position [28, 0]
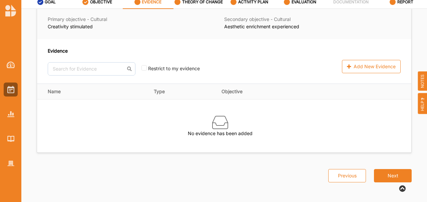
drag, startPoint x: 384, startPoint y: 168, endPoint x: 390, endPoint y: 178, distance: 11.4
click at [384, 170] on div "Previous Next" at bounding box center [365, 167] width 91 height 29
click at [390, 178] on button "Next" at bounding box center [393, 175] width 38 height 13
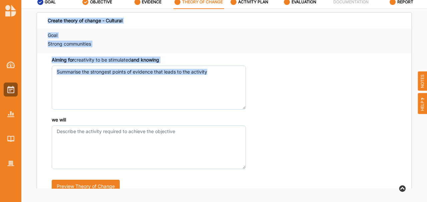
drag, startPoint x: 45, startPoint y: 18, endPoint x: 168, endPoint y: 149, distance: 180.2
click at [168, 150] on div "Create theory of change - Cultural Goal Strong communities Aiming for creativit…" at bounding box center [224, 107] width 375 height 191
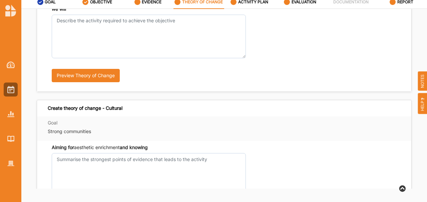
copy div "Create theory of change - Cultural Goal Strong communities Aiming for creativit…"
drag, startPoint x: 48, startPoint y: 119, endPoint x: 47, endPoint y: 109, distance: 9.8
click at [51, 117] on div "Goal Strong communities" at bounding box center [224, 129] width 374 height 24
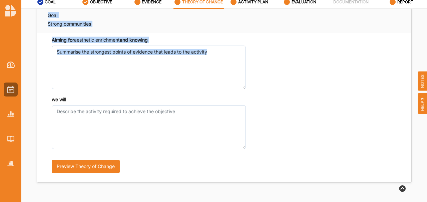
scroll to position [222, 0]
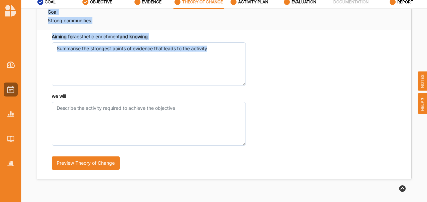
drag, startPoint x: 57, startPoint y: 109, endPoint x: 173, endPoint y: 110, distance: 116.0
click at [173, 110] on div "Create theory of change - Cultural Goal Strong communities Aiming for aesthetic…" at bounding box center [224, 84] width 375 height 191
copy div "Create theory of change - Cultural Goal Strong communities Aiming for aesthetic…"
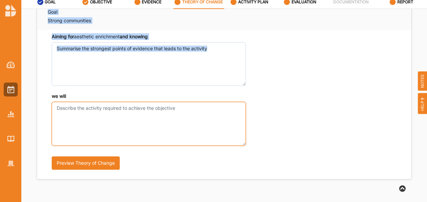
click at [130, 110] on textarea "we will" at bounding box center [149, 124] width 194 height 44
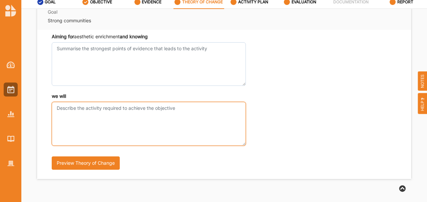
click at [130, 110] on textarea "we will" at bounding box center [149, 124] width 194 height 44
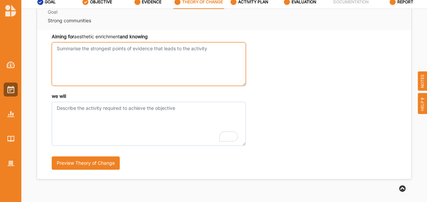
click at [103, 75] on textarea "Aiming for creativity to be stimulated and knowing" at bounding box center [149, 64] width 194 height 44
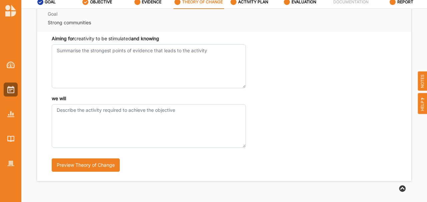
scroll to position [0, 0]
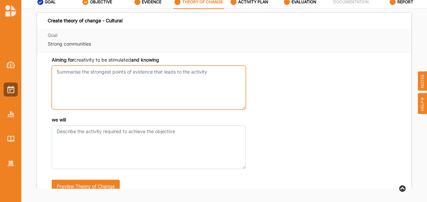
click at [98, 89] on textarea "Aiming for creativity to be stimulated and knowing" at bounding box center [149, 88] width 194 height 44
type textarea "h"
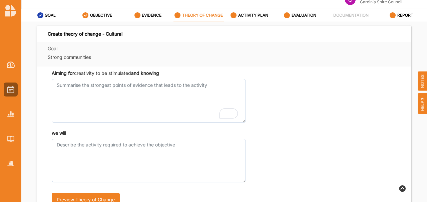
scroll to position [28, 0]
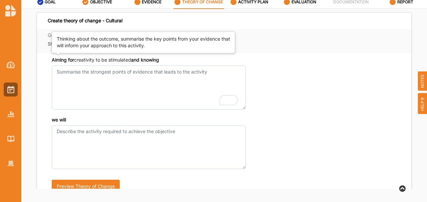
click at [138, 61] on body "[PERSON_NAME] C [PERSON_NAME] Cardinia Shire Council C Cardinia Shire ... User …" at bounding box center [213, 73] width 427 height 202
click at [138, 61] on div "Aiming for creativity to be stimulated and knowing we will Preview Theory of Ch…" at bounding box center [224, 127] width 374 height 149
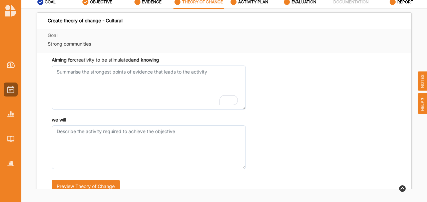
click at [138, 61] on strong "and knowing" at bounding box center [145, 60] width 28 height 6
click at [138, 66] on textarea "Aiming for creativity to be stimulated and knowing" at bounding box center [149, 88] width 194 height 44
copy div
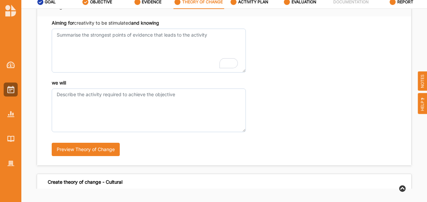
scroll to position [111, 0]
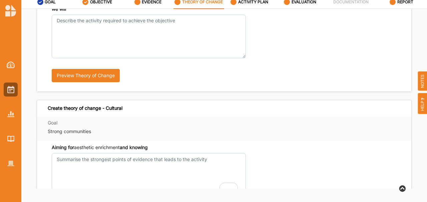
click at [273, 173] on div "Aiming for aesthetic enrichment and knowing" at bounding box center [224, 170] width 353 height 53
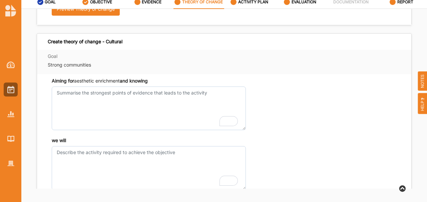
scroll to position [200, 0]
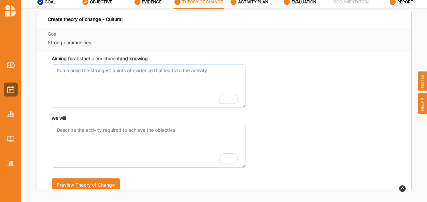
click at [378, 59] on div "Aiming for aesthetic enrichment and knowing" at bounding box center [224, 81] width 353 height 53
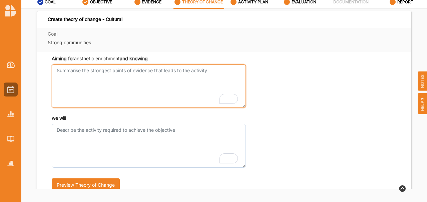
click at [109, 78] on textarea "Aiming for creativity to be stimulated and knowing" at bounding box center [149, 86] width 194 height 44
type textarea "[PERSON_NAME] has decades of comedic story telling"
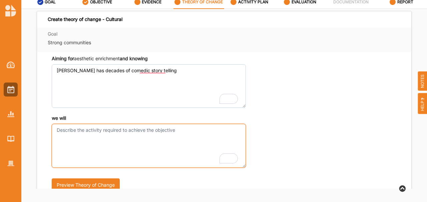
click at [134, 140] on textarea "we will" at bounding box center [149, 146] width 194 height 44
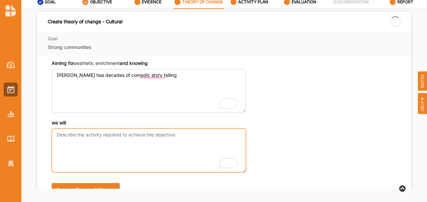
paste textarea "Present a 60-minute live stand-up comedy performance by [PERSON_NAME]"
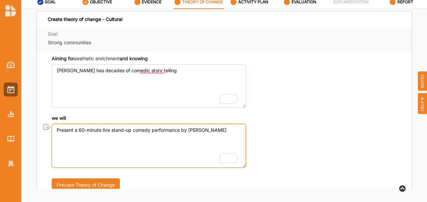
drag, startPoint x: 133, startPoint y: 129, endPoint x: 80, endPoint y: 130, distance: 53.4
click at [80, 130] on textarea "Present a 60-minute live stand-up comedy performance by [PERSON_NAME]" at bounding box center [149, 146] width 194 height 44
click at [169, 130] on textarea "Present a comedy performance by [PERSON_NAME]" at bounding box center [149, 146] width 194 height 44
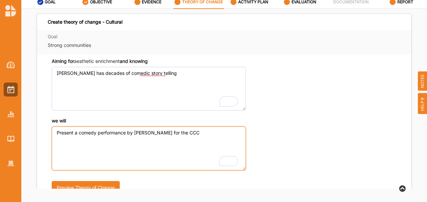
scroll to position [204, 0]
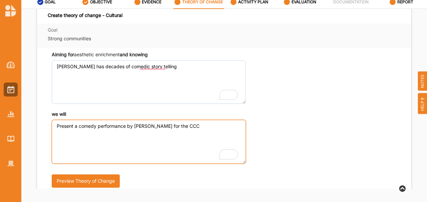
type textarea "Present a comedy performance by [PERSON_NAME] for the CCC"
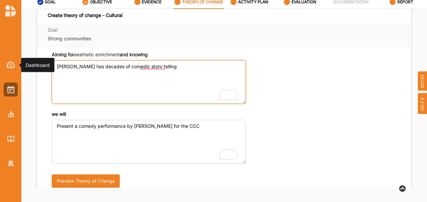
drag, startPoint x: 184, startPoint y: 67, endPoint x: 1, endPoint y: 69, distance: 183.4
click at [0, 69] on div "[PERSON_NAME] C [PERSON_NAME] Cardinia Shire Council C Cardinia Shire ... User …" at bounding box center [213, 87] width 427 height 230
paste textarea "Present a 60-minute live stand-up comedy performance by [PERSON_NAME]"
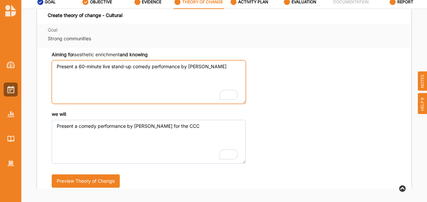
scroll to position [115, 0]
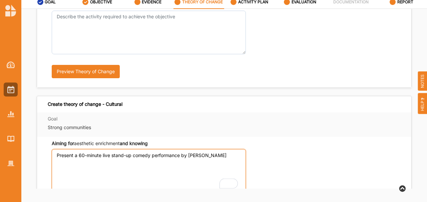
type textarea "[PERSON_NAME] has decades of comedic story telling"
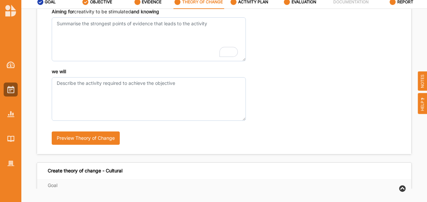
scroll to position [4, 0]
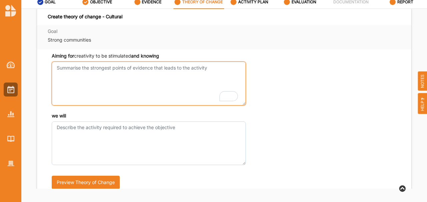
click at [110, 85] on textarea "Aiming for creativity to be stimulated and knowing" at bounding box center [149, 84] width 194 height 44
paste textarea "[PERSON_NAME] has decades of comedic story telling"
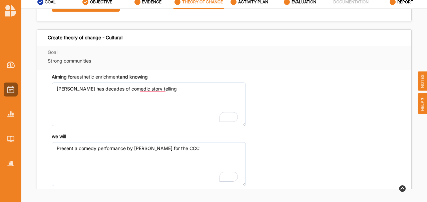
type textarea "[PERSON_NAME] has decades of comedic story telling"
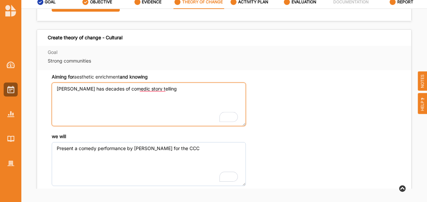
scroll to position [182, 0]
drag, startPoint x: 176, startPoint y: 98, endPoint x: 17, endPoint y: 89, distance: 160.0
click at [17, 89] on div "[PERSON_NAME] C [PERSON_NAME] Cardinia Shire Council C Cardinia Shire ... User …" at bounding box center [213, 87] width 427 height 230
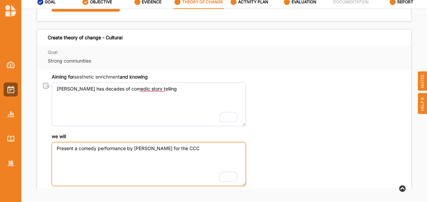
drag, startPoint x: 117, startPoint y: 148, endPoint x: 44, endPoint y: 153, distance: 73.8
click at [44, 153] on div "Aiming for aesthetic enrichment and knowing [PERSON_NAME] has decades of comedi…" at bounding box center [224, 144] width 374 height 149
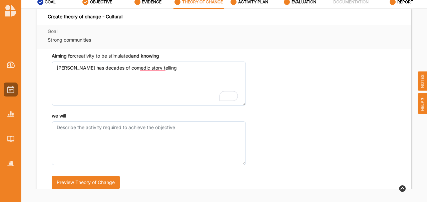
scroll to position [4, 0]
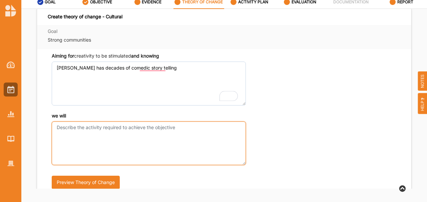
click at [119, 141] on textarea "we will" at bounding box center [149, 144] width 194 height 44
paste textarea "Present a comedy performance by [PERSON_NAME] for the CCC"
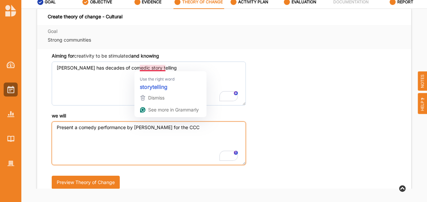
type textarea "Present a comedy performance by [PERSON_NAME] for the CCC"
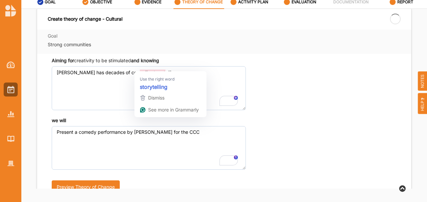
click at [288, 102] on div "Aiming for creativity to be stimulated and knowing [PERSON_NAME] has decades of…" at bounding box center [224, 83] width 353 height 53
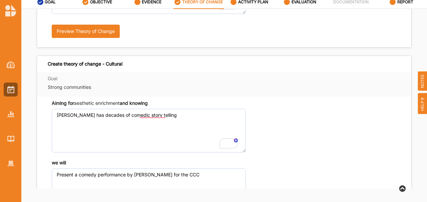
scroll to position [248, 0]
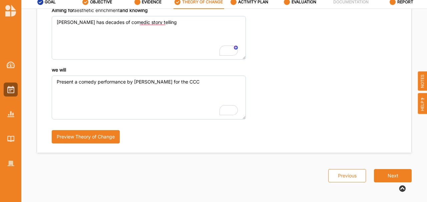
click at [397, 178] on button "Next" at bounding box center [393, 175] width 38 height 13
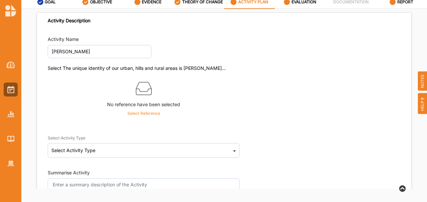
scroll to position [67, 0]
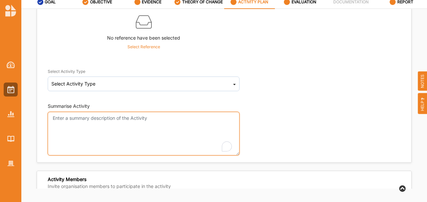
click at [112, 123] on textarea "Summarise Activity" at bounding box center [144, 134] width 192 height 44
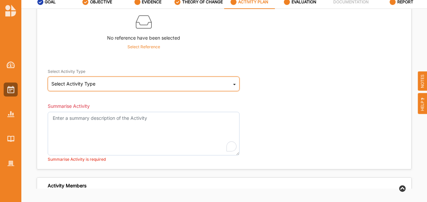
click at [102, 84] on div "Select Activity Type Cultural infrastructure development Acquisitions and Commi…" at bounding box center [144, 84] width 192 height 15
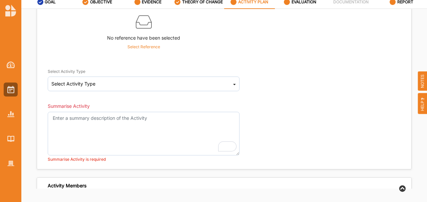
click at [273, 83] on div "Select Activity Type Select Activity Type Cultural infrastructure development A…" at bounding box center [224, 78] width 353 height 35
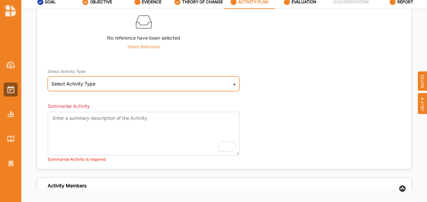
click at [128, 90] on div "Select Activity Type Cultural infrastructure development Acquisitions and Commi…" at bounding box center [144, 84] width 192 height 15
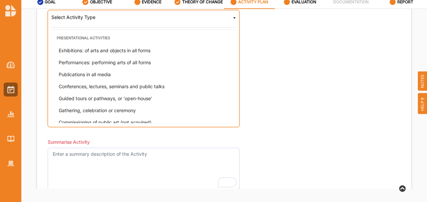
scroll to position [53, 0]
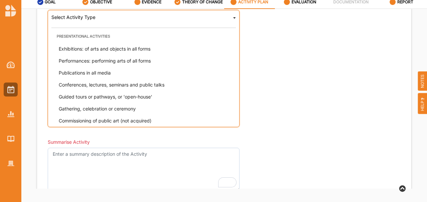
click at [181, 64] on div "Performances: performing arts of all forms" at bounding box center [145, 61] width 184 height 12
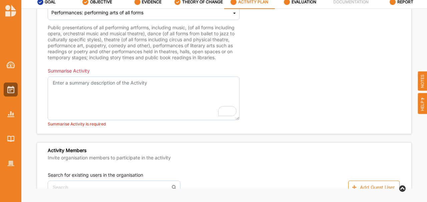
click at [103, 61] on div "Public presentations of all performing artforms, including music, (of all forms…" at bounding box center [144, 43] width 192 height 36
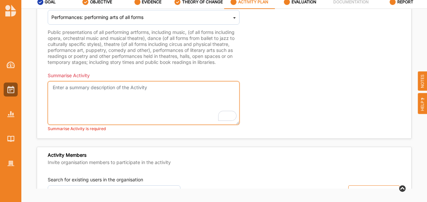
click at [101, 95] on textarea "Summarise Activity" at bounding box center [144, 103] width 192 height 44
paste textarea "Loremipsum Dolorsitame Cons: Adipisci, 2 Elitsed 3968 Doei: 3:45te Incididu: Ut…"
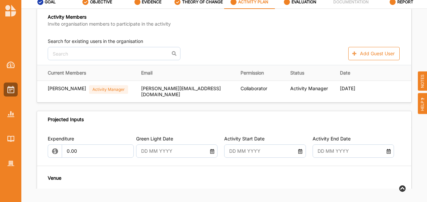
scroll to position [355, 0]
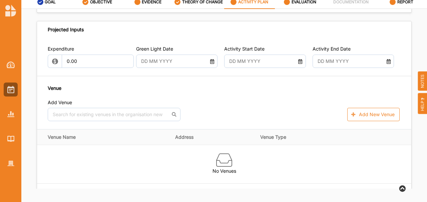
type textarea "Loremipsum Dolorsitame Cons: Adipisci, 2 Elitsed 3968 Doei: 3:45te Incididu: Ut…"
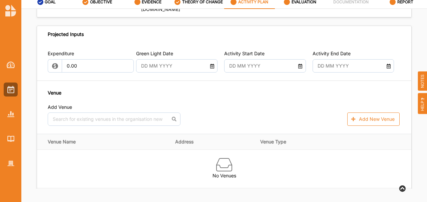
click at [163, 68] on input "text" at bounding box center [173, 65] width 72 height 13
type input "[DATE]"
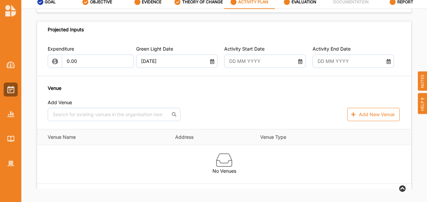
click at [249, 68] on input "text" at bounding box center [262, 61] width 72 height 13
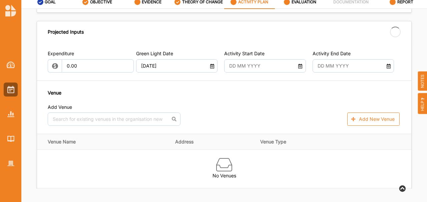
type input "[DATE]"
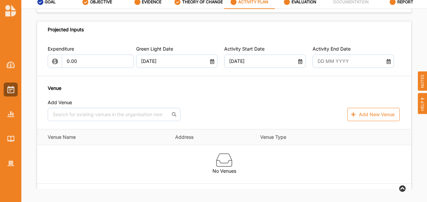
click at [329, 68] on input "text" at bounding box center [350, 61] width 72 height 13
type input "[DATE]"
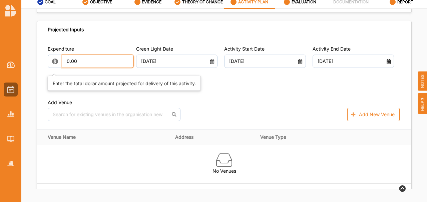
drag, startPoint x: 79, startPoint y: 67, endPoint x: 60, endPoint y: 65, distance: 19.5
click at [60, 65] on div "0.00" at bounding box center [89, 61] width 83 height 13
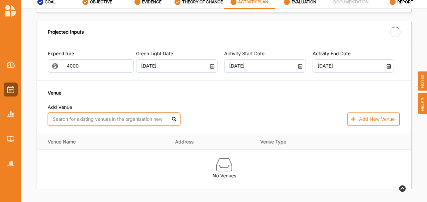
click at [92, 116] on div "Add Venue No results found. Add New Venue" at bounding box center [224, 115] width 353 height 22
type input "4,000.00"
type input "-4,000.00"
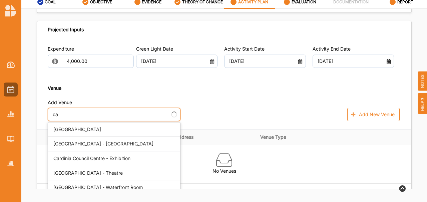
type input "c"
click at [119, 173] on div "[GEOGRAPHIC_DATA] - Theatre" at bounding box center [114, 173] width 132 height 15
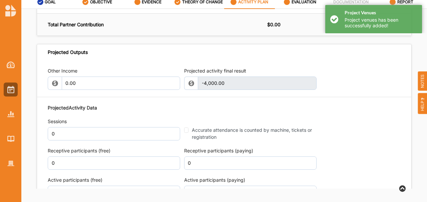
scroll to position [711, 0]
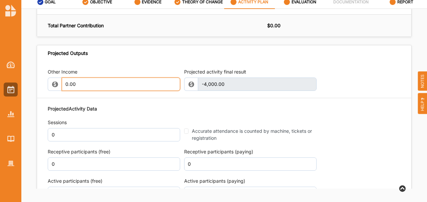
drag, startPoint x: 95, startPoint y: 90, endPoint x: 68, endPoint y: 88, distance: 27.1
click at [68, 88] on input "0.00" at bounding box center [121, 84] width 118 height 13
click at [81, 90] on input "0.00" at bounding box center [121, 84] width 118 height 13
drag, startPoint x: 92, startPoint y: 86, endPoint x: 22, endPoint y: 75, distance: 71.3
click at [38, 78] on div "Other Income 0.00 Projected activity final result -4,000.00 This field is inval…" at bounding box center [224, 164] width 374 height 204
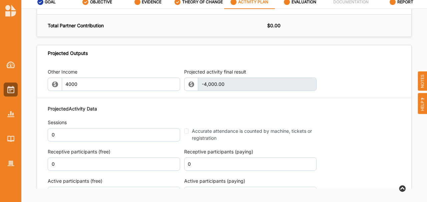
click at [151, 109] on div "Other Income 4000 Projected activity final result -4,000.00 This field is inval…" at bounding box center [224, 164] width 374 height 204
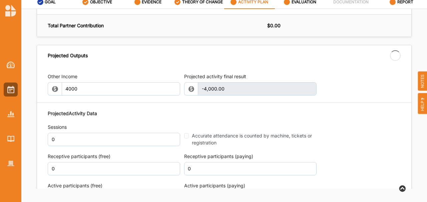
type input "4,000.00"
type input "0"
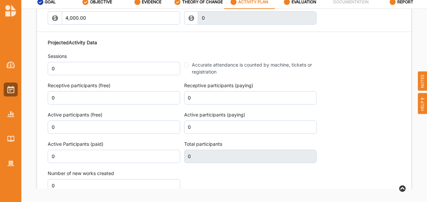
scroll to position [778, 0]
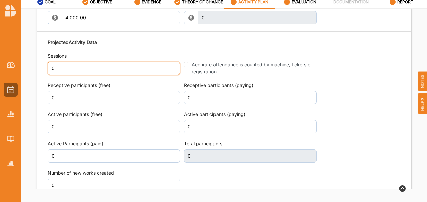
drag, startPoint x: 77, startPoint y: 75, endPoint x: 37, endPoint y: 72, distance: 40.2
click at [38, 72] on div "Other Income 4,000.00 Projected activity final result 0 This field is invalid P…" at bounding box center [224, 97] width 374 height 204
type input "1"
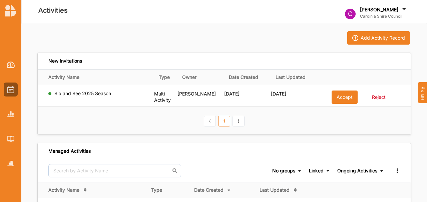
click at [347, 99] on button "Accept" at bounding box center [344, 97] width 26 height 13
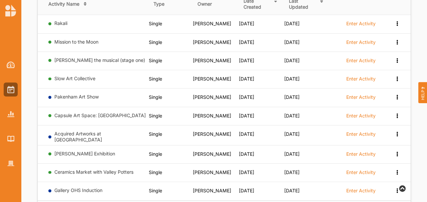
scroll to position [259, 0]
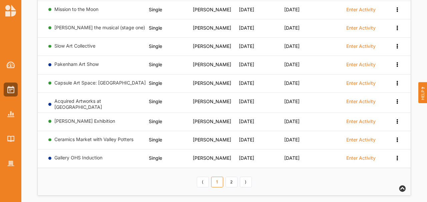
click at [229, 177] on link "2" at bounding box center [231, 182] width 12 height 11
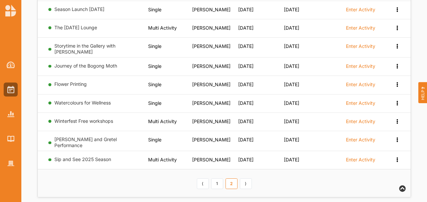
scroll to position [258, 0]
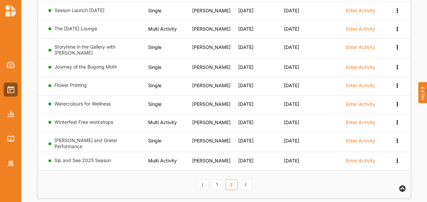
click at [366, 158] on label "Enter Activity" at bounding box center [360, 161] width 29 height 6
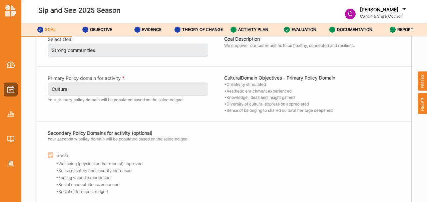
scroll to position [60, 0]
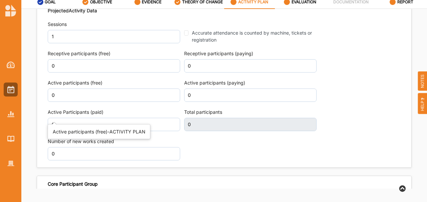
scroll to position [822, 0]
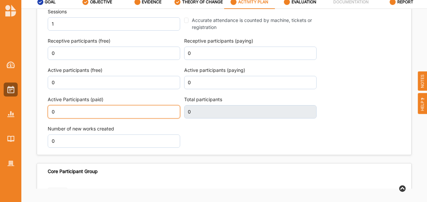
drag, startPoint x: 116, startPoint y: 115, endPoint x: 14, endPoint y: 96, distance: 103.8
click at [39, 100] on div "Other Income 4,000.00 Projected activity final result 0 This field is invalid P…" at bounding box center [224, 53] width 374 height 204
type input "356"
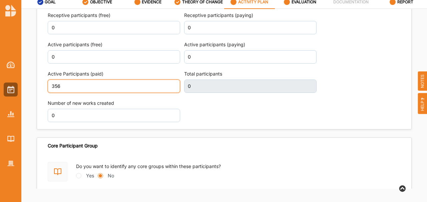
scroll to position [887, 0]
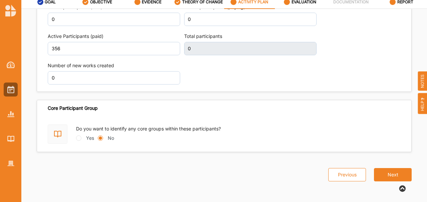
click at [393, 180] on button "Next" at bounding box center [393, 174] width 38 height 13
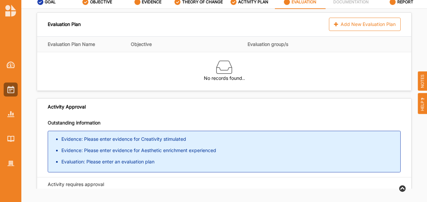
click at [258, 6] on div "ACTIVITY PLAN" at bounding box center [249, 2] width 38 height 12
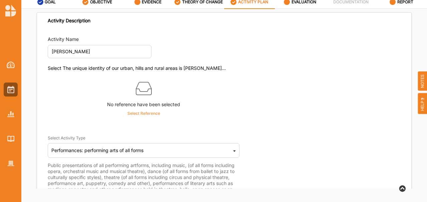
click at [287, 3] on icon at bounding box center [287, 2] width 6 height 6
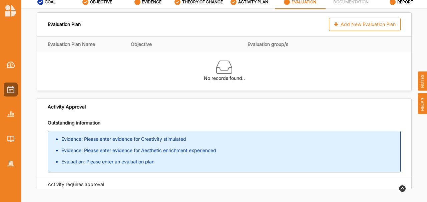
click at [363, 25] on div "Add New Evaluation Plan" at bounding box center [365, 24] width 72 height 13
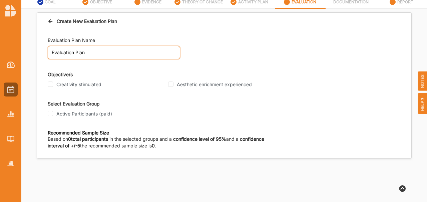
click at [100, 57] on input "Evaluation Plan" at bounding box center [114, 52] width 132 height 13
click at [82, 84] on label "Creativity stimulated" at bounding box center [78, 85] width 45 height 6
click at [53, 84] on input "Creativity stimulated" at bounding box center [50, 84] width 5 height 5
checkbox input "true"
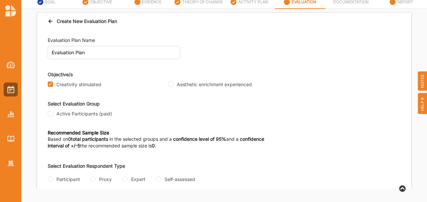
click at [190, 83] on label "Aesthetic enrichment experienced" at bounding box center [214, 85] width 75 height 6
click at [173, 83] on input "Aesthetic enrichment experienced" at bounding box center [170, 84] width 5 height 5
checkbox input "true"
click at [98, 113] on label "Active Participants (paid)" at bounding box center [84, 114] width 56 height 6
click at [68, 112] on label "Active Participants (paid)" at bounding box center [84, 114] width 56 height 6
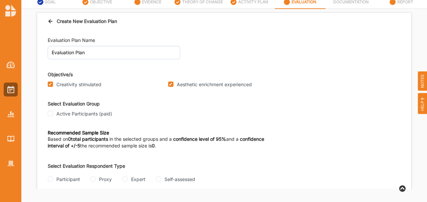
click at [53, 112] on input "Active Participants (paid)" at bounding box center [50, 113] width 5 height 5
checkbox input "true"
click at [144, 5] on div "EVIDENCE" at bounding box center [147, 2] width 27 height 12
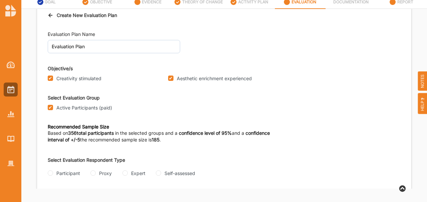
scroll to position [8, 0]
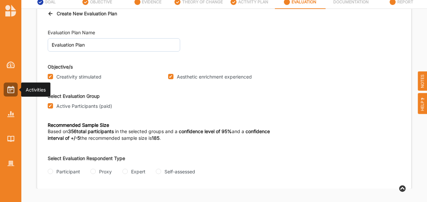
click at [10, 91] on img at bounding box center [10, 89] width 7 height 7
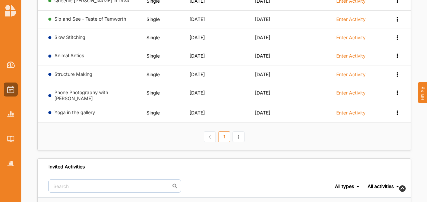
scroll to position [50, 0]
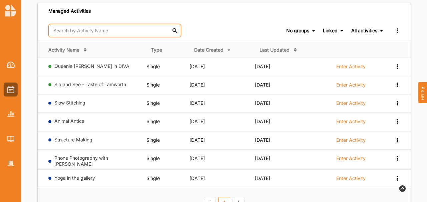
click at [80, 34] on input "text" at bounding box center [114, 30] width 133 height 13
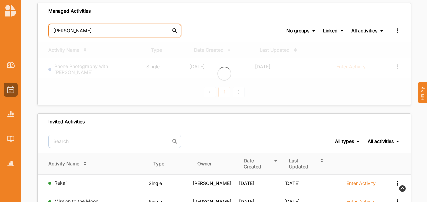
type input "[PERSON_NAME]"
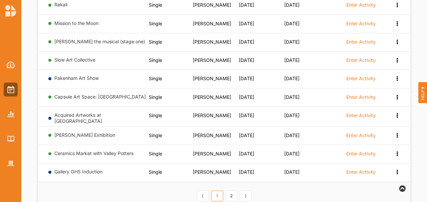
scroll to position [220, 0]
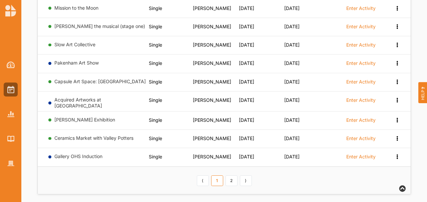
click at [225, 168] on th "⟨ 1 2 ⟩" at bounding box center [224, 181] width 373 height 28
click at [239, 177] on div "⟨ 1 2 ⟩" at bounding box center [223, 180] width 57 height 11
click at [233, 177] on link "2" at bounding box center [231, 181] width 12 height 11
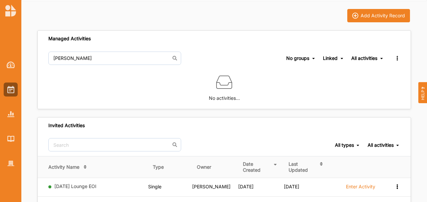
scroll to position [0, 0]
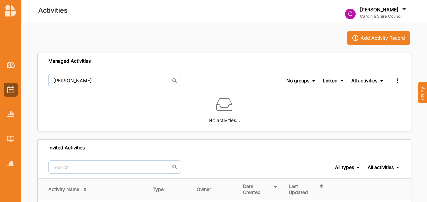
click at [15, 70] on div at bounding box center [11, 65] width 14 height 14
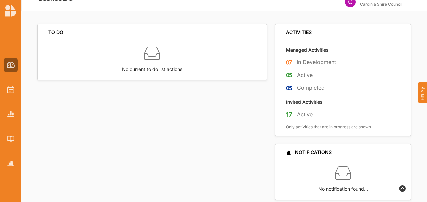
scroll to position [23, 0]
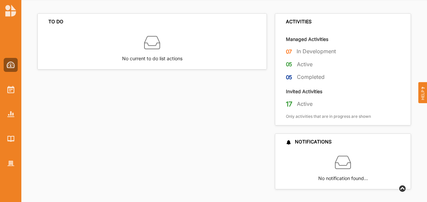
click at [13, 87] on img at bounding box center [10, 89] width 7 height 7
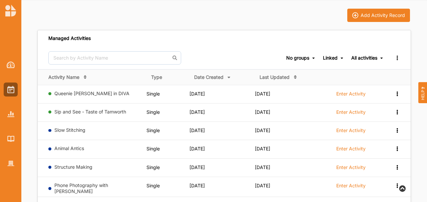
click at [273, 76] on div "Last Updated" at bounding box center [274, 77] width 30 height 6
click at [294, 77] on icon at bounding box center [295, 76] width 6 height 5
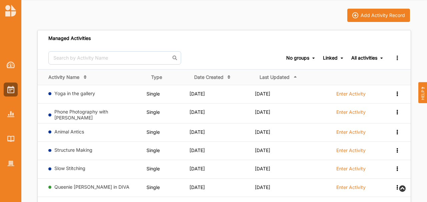
click at [292, 76] on div "Last Updated" at bounding box center [287, 77] width 56 height 6
click at [296, 77] on icon at bounding box center [295, 77] width 6 height 5
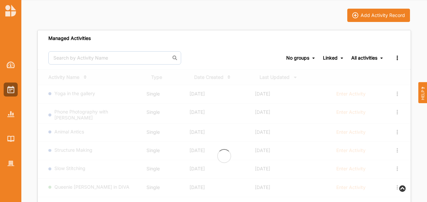
click at [293, 77] on icon at bounding box center [295, 76] width 6 height 5
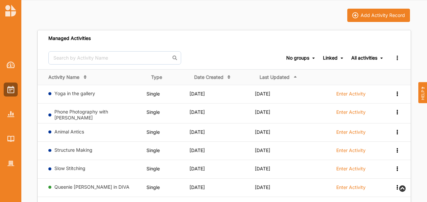
click at [293, 77] on icon at bounding box center [295, 77] width 6 height 5
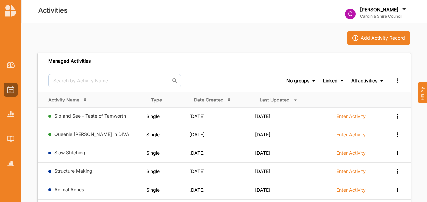
click at [392, 37] on div "Add Activity Record" at bounding box center [382, 38] width 44 height 6
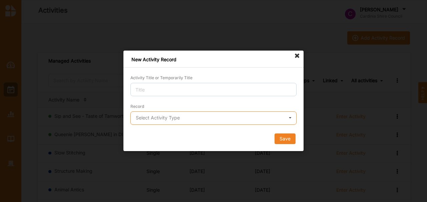
click at [231, 112] on input "text" at bounding box center [213, 118] width 165 height 13
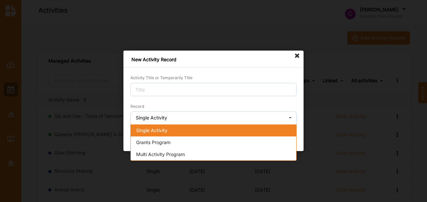
click at [210, 131] on div "Single Activity" at bounding box center [213, 131] width 165 height 12
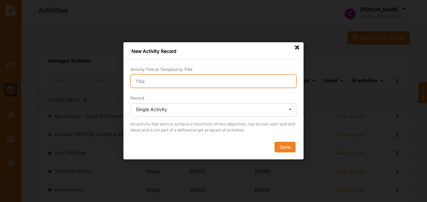
click at [157, 81] on input "Activity Title or Temporarily Title" at bounding box center [213, 81] width 166 height 13
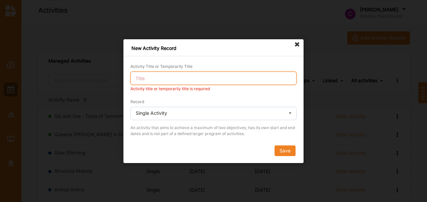
click at [164, 81] on input "Activity Title or Temporarily Title" at bounding box center [213, 78] width 166 height 13
paste input "First Australians: Freedom For Our Lifetime Film"
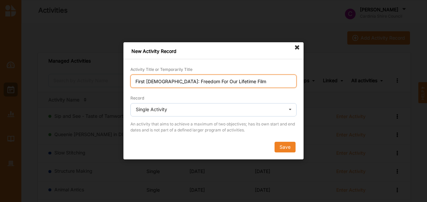
drag, startPoint x: 230, startPoint y: 83, endPoint x: 170, endPoint y: 82, distance: 60.4
click at [170, 82] on input "First Australians: Freedom For Our Lifetime Film" at bounding box center [213, 81] width 166 height 13
type input "First Australians Film"
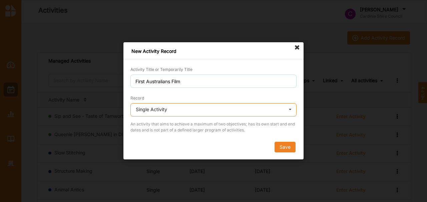
click at [185, 111] on input "text" at bounding box center [213, 110] width 165 height 13
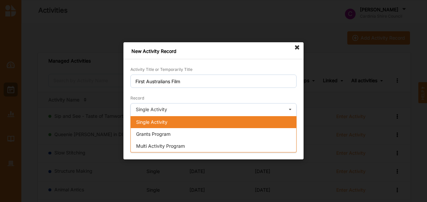
click at [180, 129] on div "Grants Program" at bounding box center [213, 134] width 165 height 12
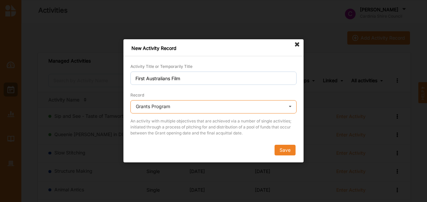
click at [177, 110] on input "text" at bounding box center [213, 107] width 165 height 13
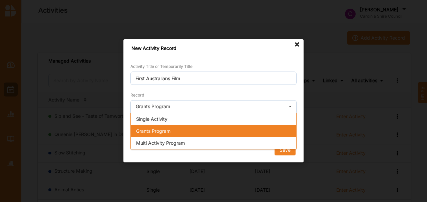
click at [164, 127] on div "Grants Program" at bounding box center [213, 131] width 165 height 12
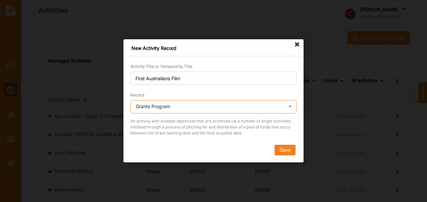
click at [171, 108] on input "text" at bounding box center [213, 107] width 165 height 13
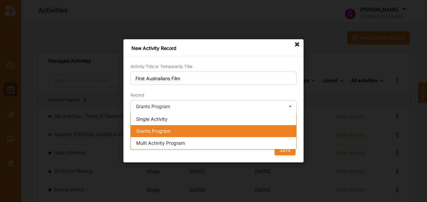
click at [162, 119] on span "Single Activity" at bounding box center [151, 119] width 31 height 6
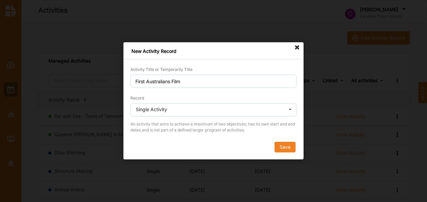
click at [267, 145] on div "Save" at bounding box center [213, 147] width 166 height 11
click at [282, 146] on button "Save" at bounding box center [284, 147] width 21 height 11
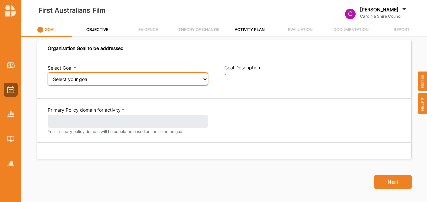
click at [127, 74] on select "Select your goal Strong communities Liveable places Thriving environments Prosp…" at bounding box center [128, 78] width 160 height 13
select select "333"
click at [48, 77] on select "Select your goal Strong communities Liveable places Thriving environments Prosp…" at bounding box center [128, 78] width 160 height 13
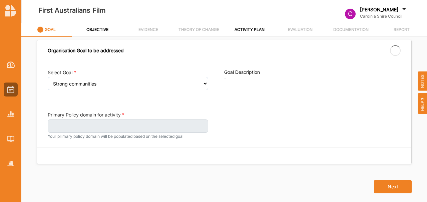
select select "333"
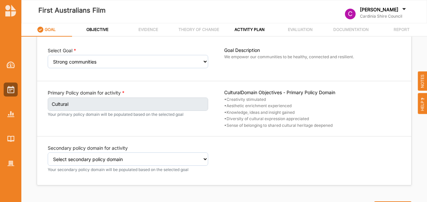
scroll to position [22, 0]
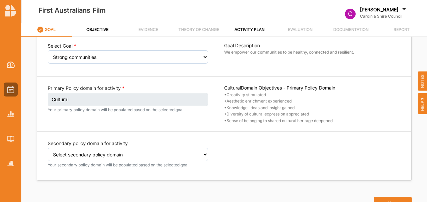
drag, startPoint x: 134, startPoint y: 165, endPoint x: 134, endPoint y: 155, distance: 10.0
click at [134, 163] on small "Your secondary policy domain will be populated based on the selected goal" at bounding box center [128, 165] width 160 height 5
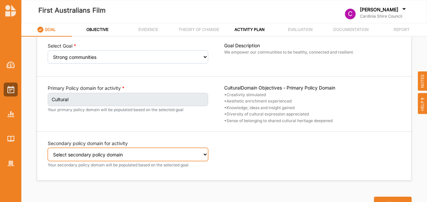
click at [134, 155] on select "Select secondary policy domain No second domain for this activity Cultural Soci…" at bounding box center [128, 154] width 160 height 13
select select "1"
click at [48, 148] on select "Select secondary policy domain No second domain for this activity Cultural Soci…" at bounding box center [128, 154] width 160 height 13
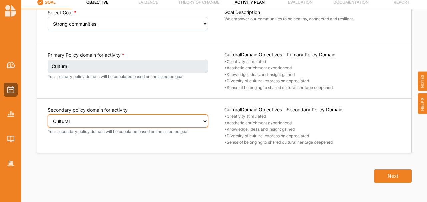
scroll to position [28, 0]
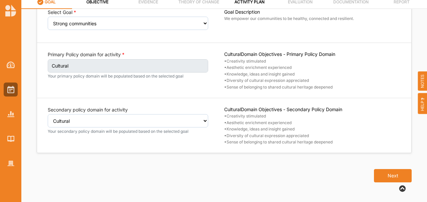
click at [381, 175] on button "Next" at bounding box center [393, 175] width 38 height 13
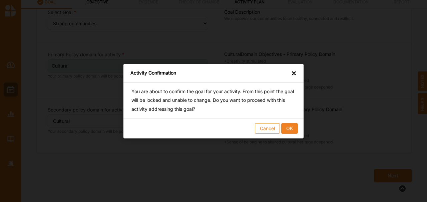
click at [289, 135] on div "Cancel OK" at bounding box center [213, 128] width 180 height 20
click at [290, 131] on button "OK" at bounding box center [289, 128] width 17 height 11
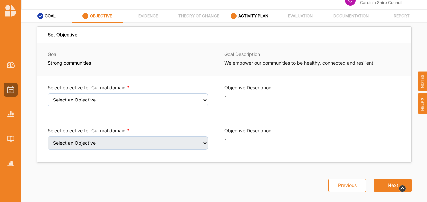
scroll to position [28, 0]
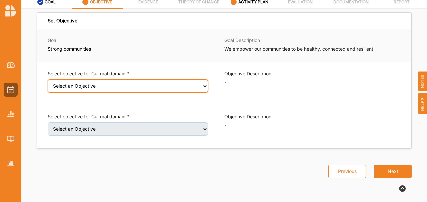
click at [136, 89] on select "Select an Objective Creativity stimulated Aesthetic enrichment experienced Know…" at bounding box center [128, 85] width 160 height 13
select select "1"
click at [48, 83] on select "Select an Objective Creativity stimulated Aesthetic enrichment experienced Know…" at bounding box center [128, 85] width 160 height 13
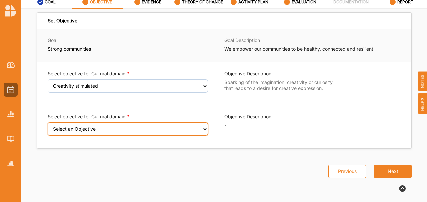
click at [123, 123] on select "Select an Objective Aesthetic enrichment experienced Knowledge, ideas and insig…" at bounding box center [128, 129] width 160 height 13
click at [48, 127] on select "Select an Objective Aesthetic enrichment experienced Knowledge, ideas and insig…" at bounding box center [128, 129] width 160 height 13
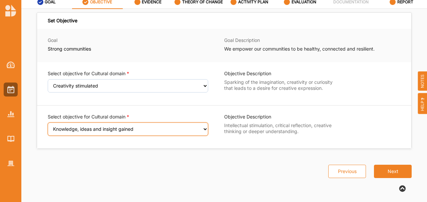
click at [121, 132] on select "Select an Objective Aesthetic enrichment experienced Knowledge, ideas and insig…" at bounding box center [128, 129] width 160 height 13
select select "4"
click at [48, 127] on select "Select an Objective Aesthetic enrichment experienced Knowledge, ideas and insig…" at bounding box center [128, 129] width 160 height 13
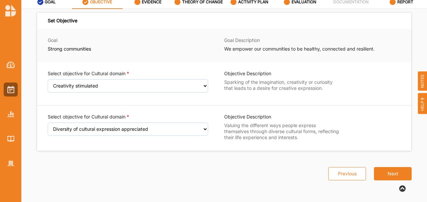
click at [387, 172] on button "Next" at bounding box center [393, 173] width 38 height 13
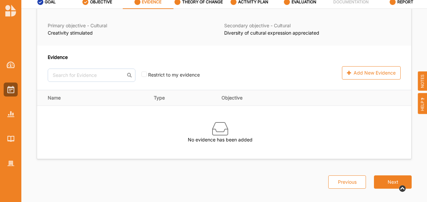
scroll to position [59, 0]
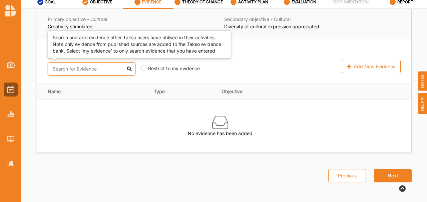
click at [80, 67] on input "text" at bounding box center [92, 68] width 88 height 13
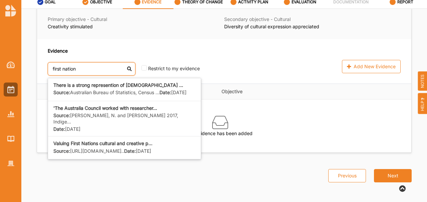
click at [109, 147] on div "Valuing First Nations cultural and creative p... Source: https://newapproach.or…" at bounding box center [124, 148] width 142 height 15
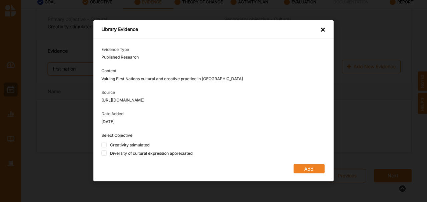
type input "first nation"
click at [134, 141] on fieldset "Select Objective Creativity stimulated Diversity of cultural expression appreci…" at bounding box center [213, 145] width 224 height 25
click at [135, 144] on div "Creativity stimulated" at bounding box center [129, 145] width 39 height 6
click at [107, 144] on input "Creativity stimulated" at bounding box center [103, 144] width 5 height 5
checkbox input "true"
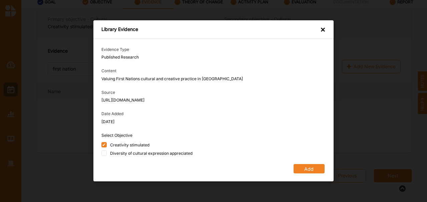
click at [143, 151] on div "Diversity of cultural expression appreciated" at bounding box center [151, 154] width 82 height 6
click at [107, 151] on input "Diversity of cultural expression appreciated" at bounding box center [103, 153] width 5 height 5
checkbox input "true"
click at [303, 171] on button "Add" at bounding box center [308, 169] width 31 height 9
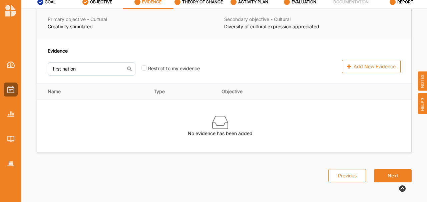
scroll to position [30, 0]
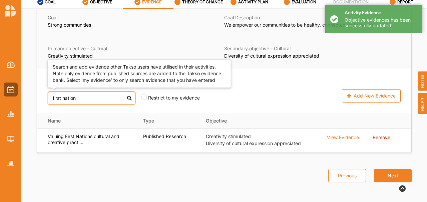
click at [80, 98] on input "first nation" at bounding box center [92, 98] width 88 height 13
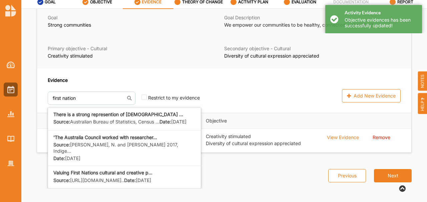
click at [300, 178] on div "Previous Next" at bounding box center [224, 171] width 383 height 37
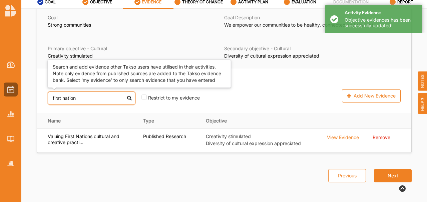
click at [80, 92] on input "first nation" at bounding box center [92, 98] width 88 height 13
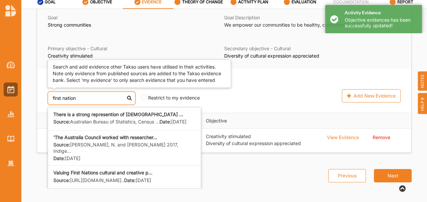
click at [97, 121] on label "Source: Australian Bureau of Statistics, Census ..." at bounding box center [106, 122] width 106 height 6
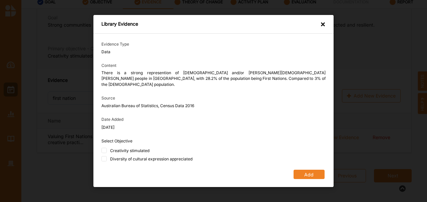
click at [323, 27] on div "×" at bounding box center [322, 25] width 5 height 8
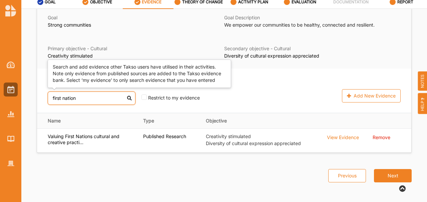
click at [94, 104] on input "first nation" at bounding box center [92, 98] width 88 height 13
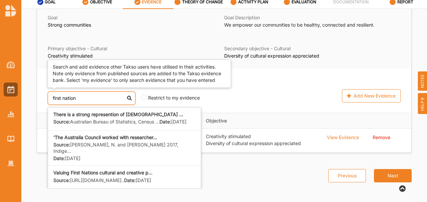
click at [107, 151] on label "Source: Biddle, N. and Crawford, H. 2017, Indige..." at bounding box center [124, 148] width 142 height 12
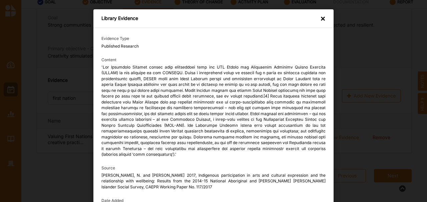
click at [325, 15] on div "Library Evidence ×" at bounding box center [213, 18] width 240 height 19
click at [323, 18] on div "×" at bounding box center [322, 19] width 5 height 8
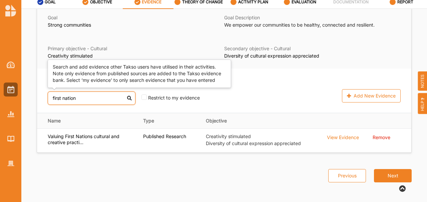
click at [96, 99] on input "first nation" at bounding box center [92, 98] width 88 height 13
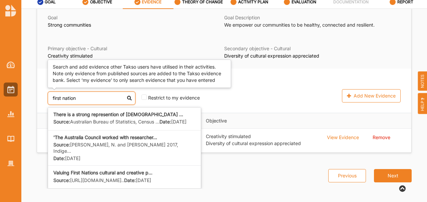
click at [142, 140] on b "'The Australia Council worked with researcher..." at bounding box center [105, 138] width 104 height 6
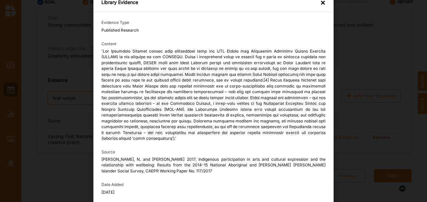
scroll to position [66, 0]
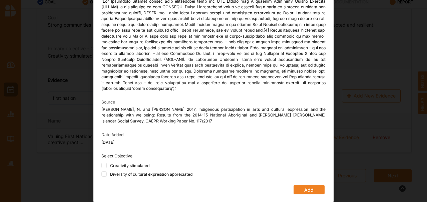
click at [308, 189] on button "Add" at bounding box center [308, 189] width 31 height 9
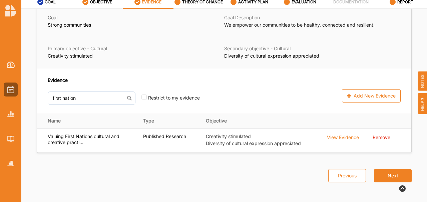
click at [381, 180] on button "Next" at bounding box center [393, 175] width 38 height 13
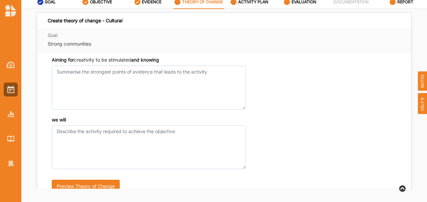
click at [325, 163] on div "we will Preview Theory of Change" at bounding box center [224, 158] width 353 height 83
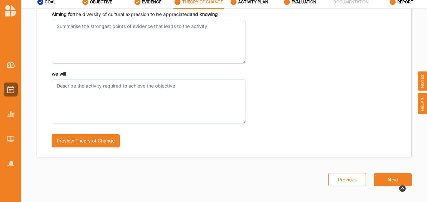
scroll to position [222, 0]
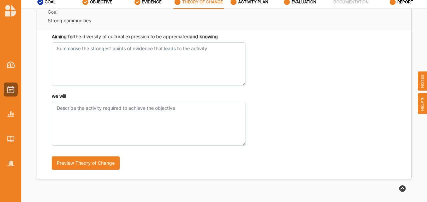
click at [357, 173] on div "we will Preview Theory of Change" at bounding box center [224, 134] width 353 height 83
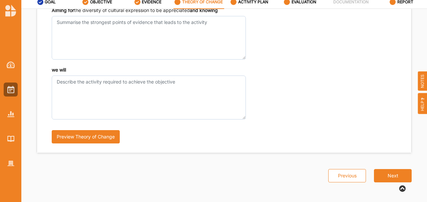
drag, startPoint x: 395, startPoint y: 183, endPoint x: 390, endPoint y: 178, distance: 7.3
click at [395, 182] on div "Previous Next" at bounding box center [224, 171] width 383 height 37
click at [390, 178] on button "Next" at bounding box center [393, 175] width 38 height 13
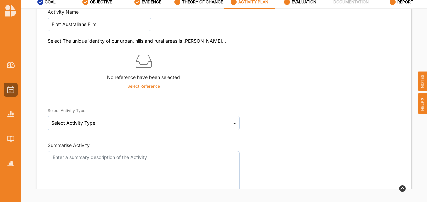
scroll to position [26, 0]
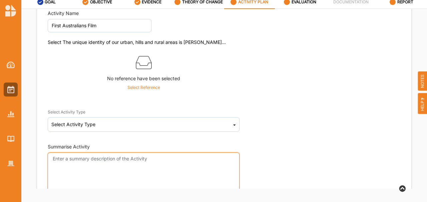
click at [166, 169] on textarea "Summarise Activity" at bounding box center [144, 175] width 192 height 44
paste textarea "Blackfella Films Aboriginal reserves are created but not welcomed; the threat o…"
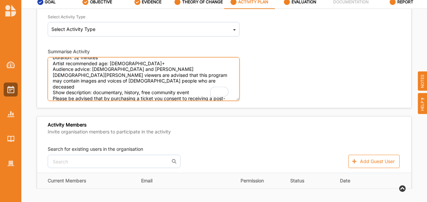
scroll to position [58, 0]
type textarea "Blackfella Films Aboriginal reserves are created but not welcomed; the threat o…"
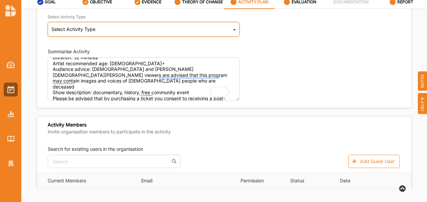
click at [103, 33] on div "Select Activity Type Cultural infrastructure development Acquisitions and Commi…" at bounding box center [144, 29] width 192 height 15
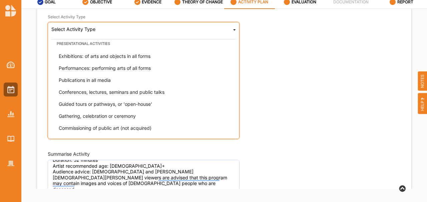
scroll to position [67, 0]
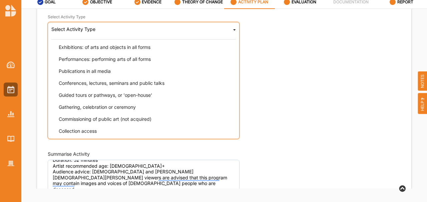
click at [159, 85] on div "Conferences, lectures, seminars and public talks" at bounding box center [145, 83] width 184 height 12
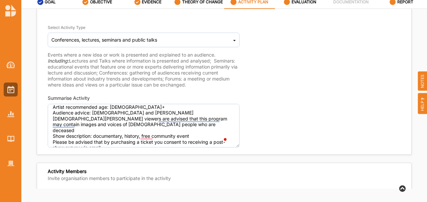
scroll to position [55, 0]
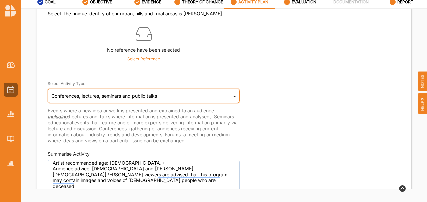
click at [122, 97] on div "Conferences, lectures, seminars and public talks" at bounding box center [104, 96] width 106 height 5
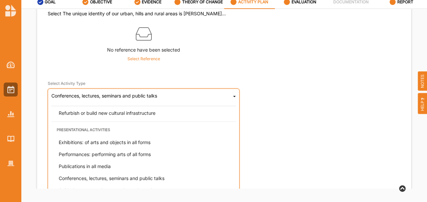
scroll to position [67, 0]
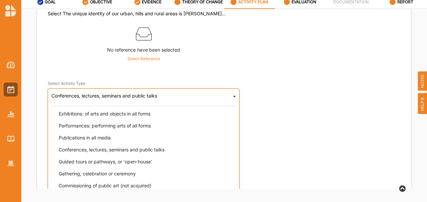
click at [132, 115] on span "Exhibitions: of arts and objects in all forms" at bounding box center [105, 114] width 92 height 6
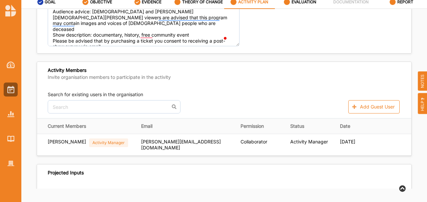
scroll to position [277, 0]
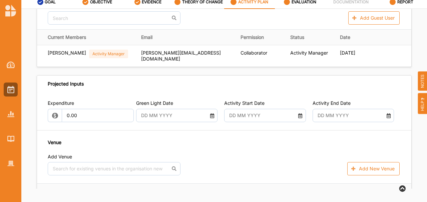
click at [160, 115] on input "text" at bounding box center [173, 115] width 72 height 13
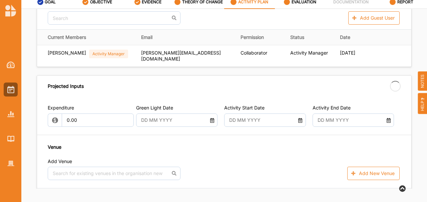
type input "01 Oct 2025"
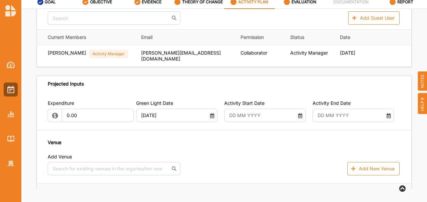
click at [244, 112] on input "text" at bounding box center [262, 115] width 72 height 13
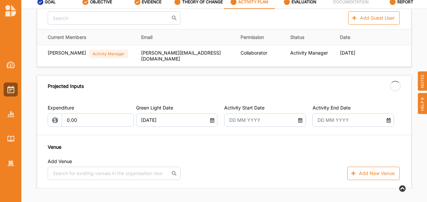
type input "01 Oct 2025"
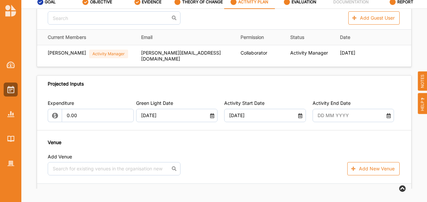
click at [323, 113] on input "text" at bounding box center [350, 115] width 72 height 13
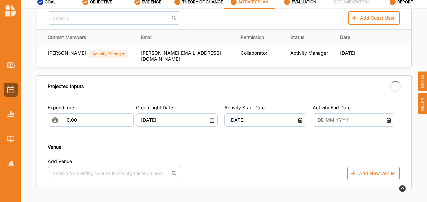
type input "01 Oct 2025"
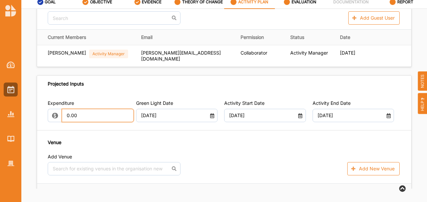
click at [93, 119] on input "0.00" at bounding box center [98, 115] width 72 height 13
drag, startPoint x: 96, startPoint y: 116, endPoint x: 11, endPoint y: 104, distance: 85.9
click at [11, 106] on div "First Australians Film C Nipune Perera Cardinia Shire Council C Cardinia Shire …" at bounding box center [213, 87] width 427 height 230
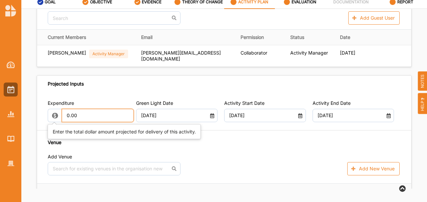
click at [78, 115] on input "0.00" at bounding box center [98, 115] width 72 height 13
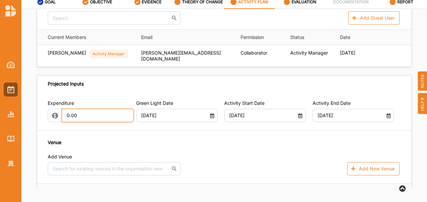
drag, startPoint x: 79, startPoint y: 114, endPoint x: 50, endPoint y: 114, distance: 29.0
click at [51, 114] on div "0.00" at bounding box center [89, 115] width 83 height 13
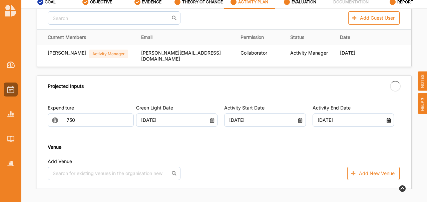
click at [279, 144] on div "Venue Add Venue No results found. Add New Venue" at bounding box center [224, 162] width 353 height 37
type input "750.00"
type input "-750.00"
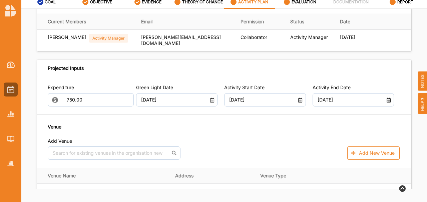
scroll to position [366, 0]
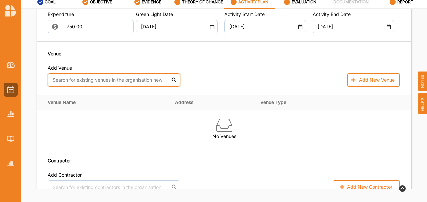
click at [89, 81] on input "text" at bounding box center [114, 79] width 133 height 13
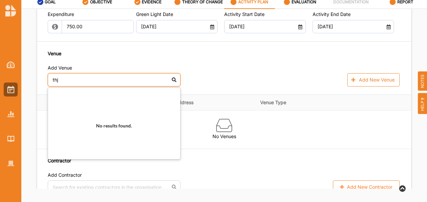
type input "th"
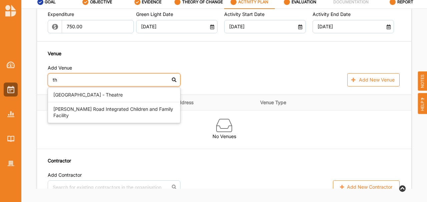
click at [111, 95] on div "[GEOGRAPHIC_DATA] - Theatre" at bounding box center [114, 95] width 132 height 15
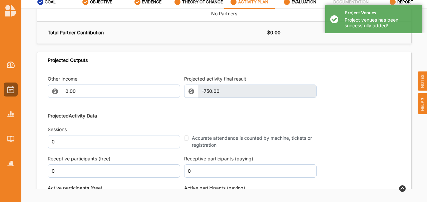
scroll to position [677, 0]
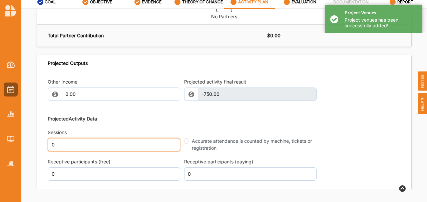
drag, startPoint x: 75, startPoint y: 141, endPoint x: 32, endPoint y: 134, distance: 43.1
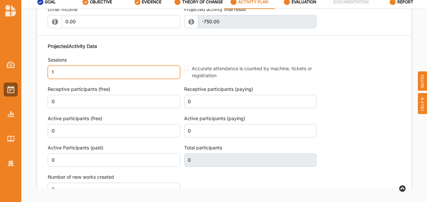
scroll to position [788, 0]
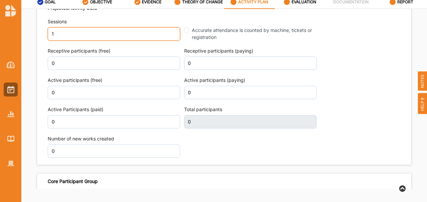
type input "1"
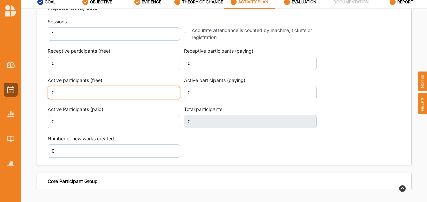
drag, startPoint x: 82, startPoint y: 90, endPoint x: 0, endPoint y: 77, distance: 83.4
click at [0, 77] on div "First Australians Film C Nipune Perera Cardinia Shire Council C Cardinia Shire …" at bounding box center [213, 87] width 427 height 230
click at [80, 93] on input "50" at bounding box center [114, 92] width 132 height 13
type input "5"
type input "71"
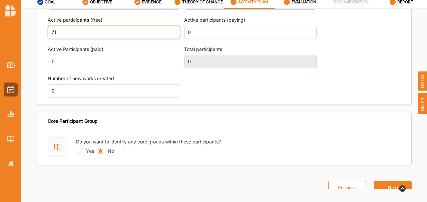
scroll to position [857, 0]
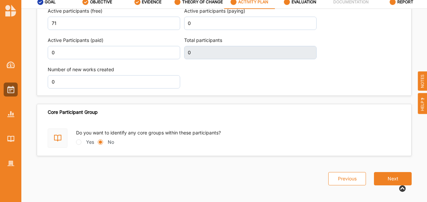
click at [389, 174] on button "Next" at bounding box center [393, 178] width 38 height 13
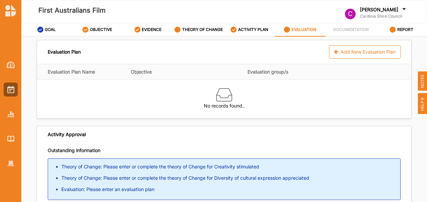
click at [202, 29] on label "THEORY OF CHANGE" at bounding box center [202, 29] width 41 height 5
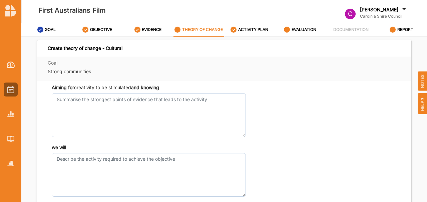
click at [261, 29] on label "ACTIVITY PLAN" at bounding box center [253, 29] width 30 height 5
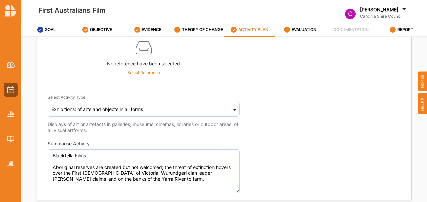
scroll to position [133, 0]
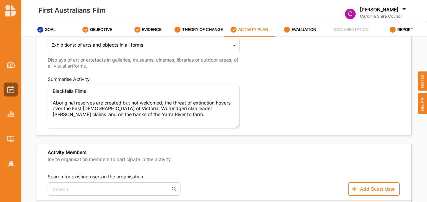
click at [286, 34] on div "EVALUATION" at bounding box center [300, 30] width 32 height 12
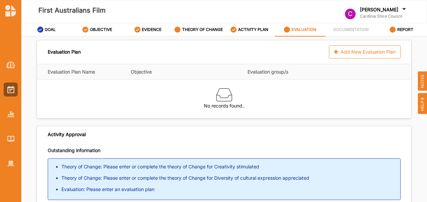
click at [354, 51] on div "Add New Evaluation Plan" at bounding box center [365, 51] width 72 height 13
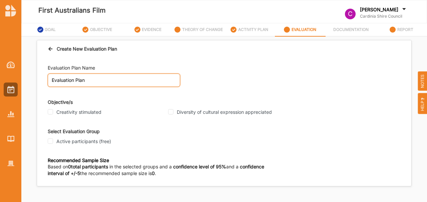
click at [96, 83] on input "Evaluation Plan" at bounding box center [114, 80] width 132 height 13
drag, startPoint x: 118, startPoint y: 82, endPoint x: 23, endPoint y: 72, distance: 96.2
click at [23, 72] on div "Create New Evaluation Plan Evaluation Plan Name Evaluation Plan Objective/s Cre…" at bounding box center [223, 127] width 405 height 180
click at [74, 111] on label "Creativity stimulated" at bounding box center [78, 112] width 45 height 6
click at [53, 111] on input "Creativity stimulated" at bounding box center [50, 111] width 5 height 5
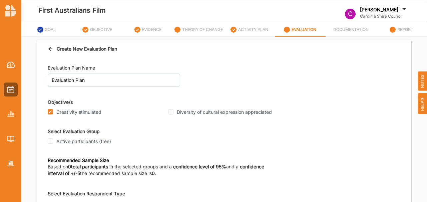
click at [74, 111] on label "Creativity stimulated" at bounding box center [78, 112] width 45 height 6
click at [53, 111] on input "Creativity stimulated" at bounding box center [50, 111] width 5 height 5
checkbox input "false"
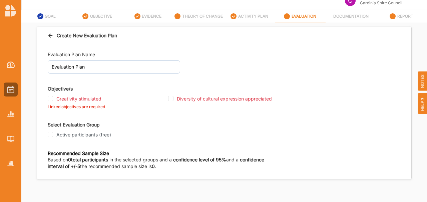
scroll to position [28, 0]
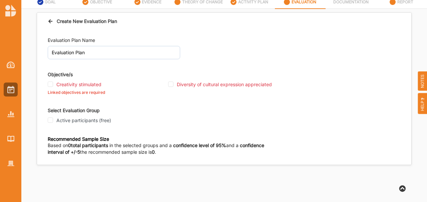
click at [106, 119] on label "Active participants (free)" at bounding box center [83, 121] width 55 height 6
click at [53, 119] on input "Active participants (free)" at bounding box center [50, 120] width 5 height 5
checkbox input "true"
click at [89, 85] on label "Creativity stimulated" at bounding box center [78, 85] width 45 height 6
click at [53, 85] on input "Creativity stimulated" at bounding box center [50, 84] width 5 height 5
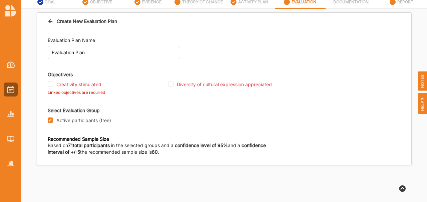
checkbox input "true"
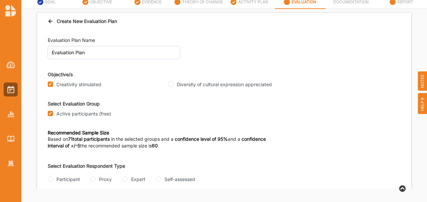
click at [202, 91] on div "Evaluation Plan Name Evaluation Plan Objective/s Creativity stimulated Diversit…" at bounding box center [224, 94] width 353 height 126
click at [201, 86] on label "Diversity of cultural expression appreciated" at bounding box center [224, 85] width 95 height 6
click at [173, 86] on input "Diversity of cultural expression appreciated" at bounding box center [170, 84] width 5 height 5
checkbox input "true"
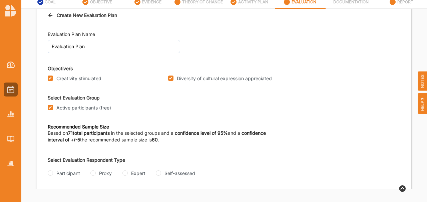
scroll to position [8, 0]
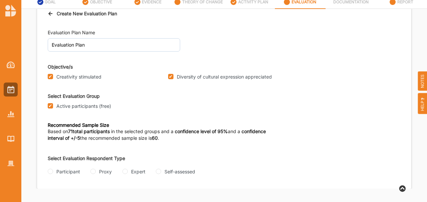
click at [90, 77] on label "Creativity stimulated" at bounding box center [78, 77] width 45 height 6
click at [53, 77] on input "Creativity stimulated" at bounding box center [50, 76] width 5 height 5
checkbox input "false"
click at [173, 77] on input "Diversity of cultural expression appreciated" at bounding box center [170, 76] width 5 height 5
checkbox input "false"
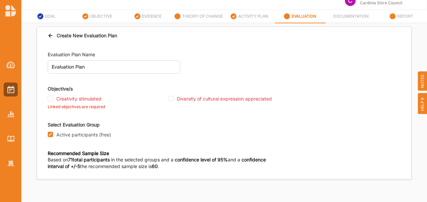
scroll to position [0, 0]
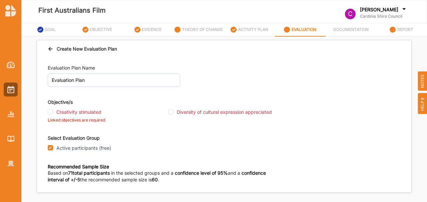
click at [102, 31] on label "OBJECTIVE" at bounding box center [101, 29] width 22 height 5
click at [249, 30] on label "ACTIVITY PLAN" at bounding box center [253, 29] width 30 height 5
click at [52, 149] on input "Active participants (free)" at bounding box center [50, 147] width 5 height 5
checkbox input "false"
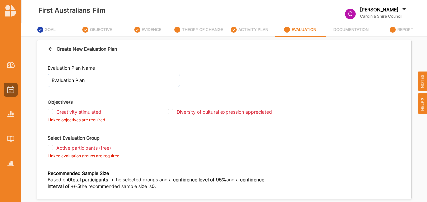
click at [188, 30] on label "THEORY OF CHANGE" at bounding box center [202, 29] width 41 height 5
click at [104, 29] on label "OBJECTIVE" at bounding box center [101, 29] width 22 height 5
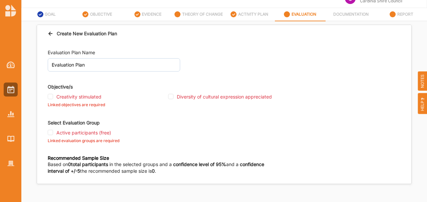
scroll to position [28, 0]
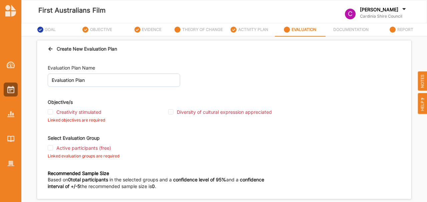
click at [50, 49] on icon at bounding box center [51, 48] width 6 height 5
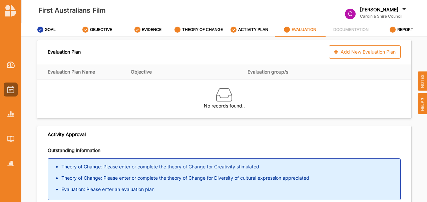
click at [192, 31] on label "THEORY OF CHANGE" at bounding box center [202, 29] width 41 height 5
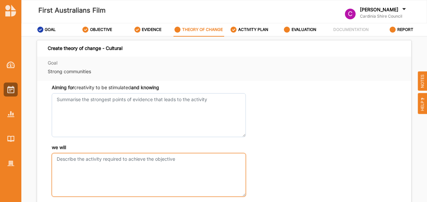
click at [75, 173] on textarea "we will" at bounding box center [149, 175] width 194 height 44
paste textarea "First Australians: Freedom For Our Lifetime Film"
type textarea "First Australians: Freedom For Our Lifetime Film"
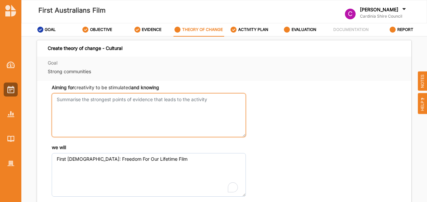
click at [79, 121] on textarea "Aiming for creativity to be stimulated and knowing" at bounding box center [149, 115] width 194 height 44
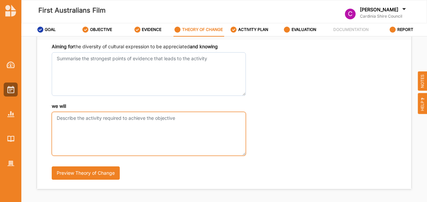
click at [89, 147] on textarea "we will" at bounding box center [149, 134] width 194 height 44
paste textarea "First Australians: Freedom For Our Lifetime Film"
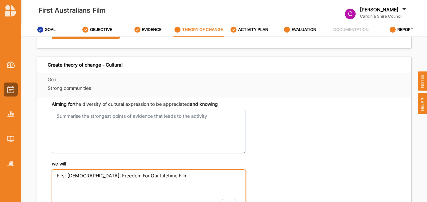
scroll to position [182, 0]
type textarea "First Australians: Freedom For Our Lifetime Film"
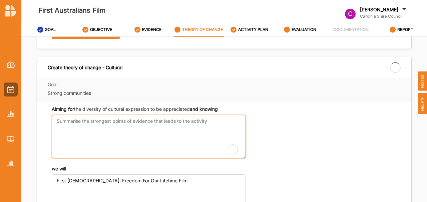
click at [149, 143] on textarea "Aiming for creativity to be stimulated and knowing" at bounding box center [149, 137] width 194 height 44
